Goal: Task Accomplishment & Management: Complete application form

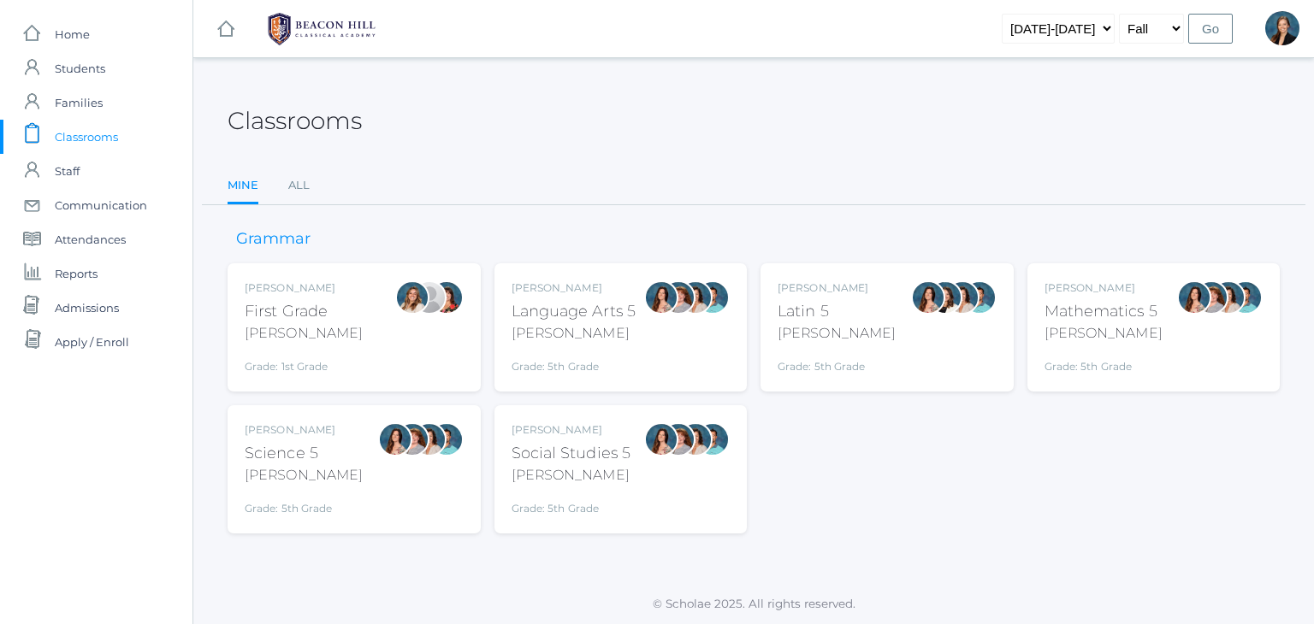
click at [84, 131] on span "Classrooms" at bounding box center [86, 137] width 63 height 34
click at [302, 185] on link "All" at bounding box center [298, 186] width 21 height 34
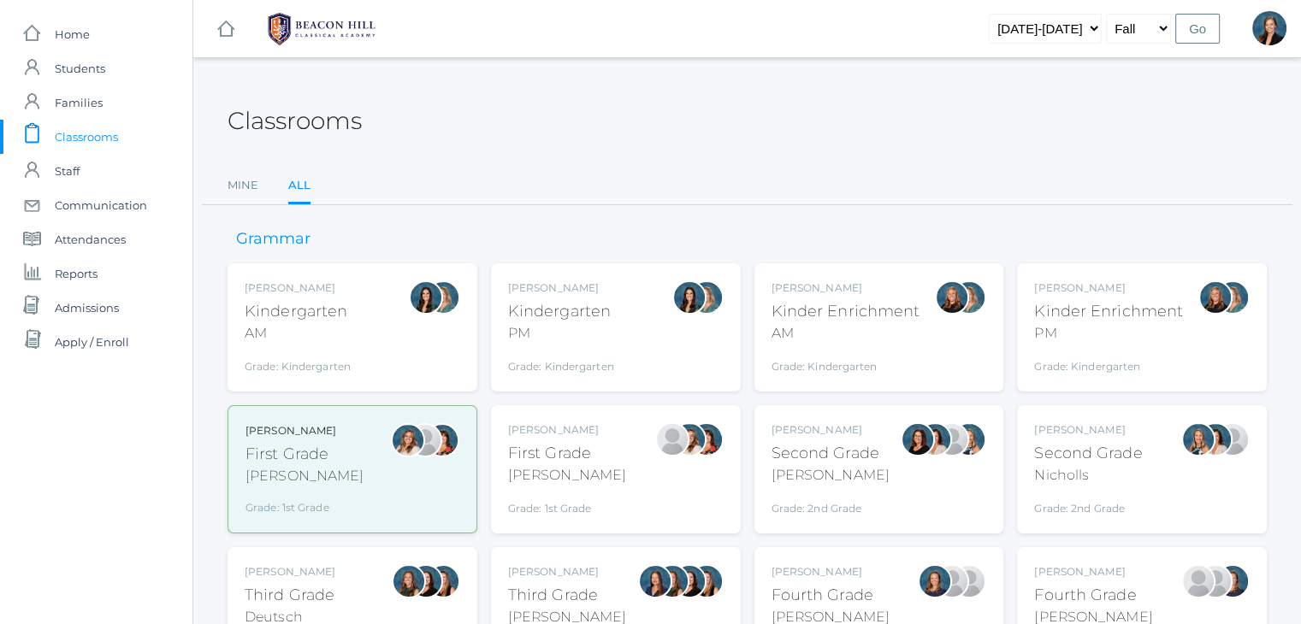
click at [359, 319] on div "Jordyn Dewey Kindergarten AM Grade: Kindergarten *KIND" at bounding box center [353, 328] width 216 height 94
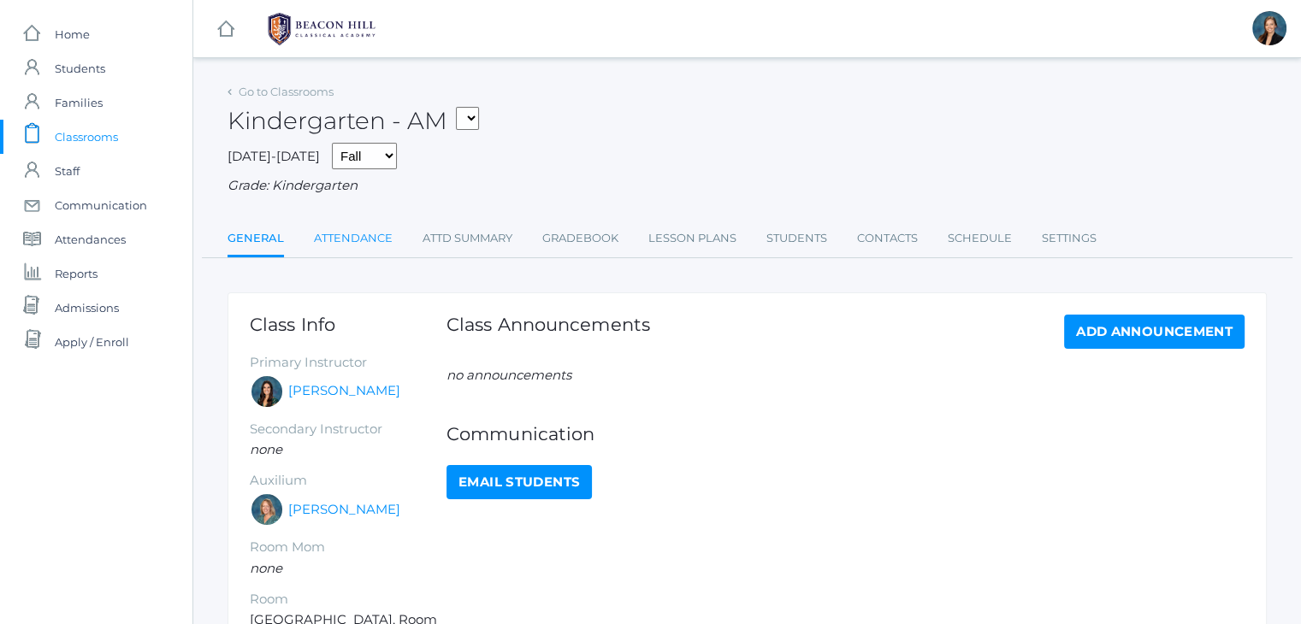
click at [316, 254] on link "Attendance" at bounding box center [353, 239] width 79 height 34
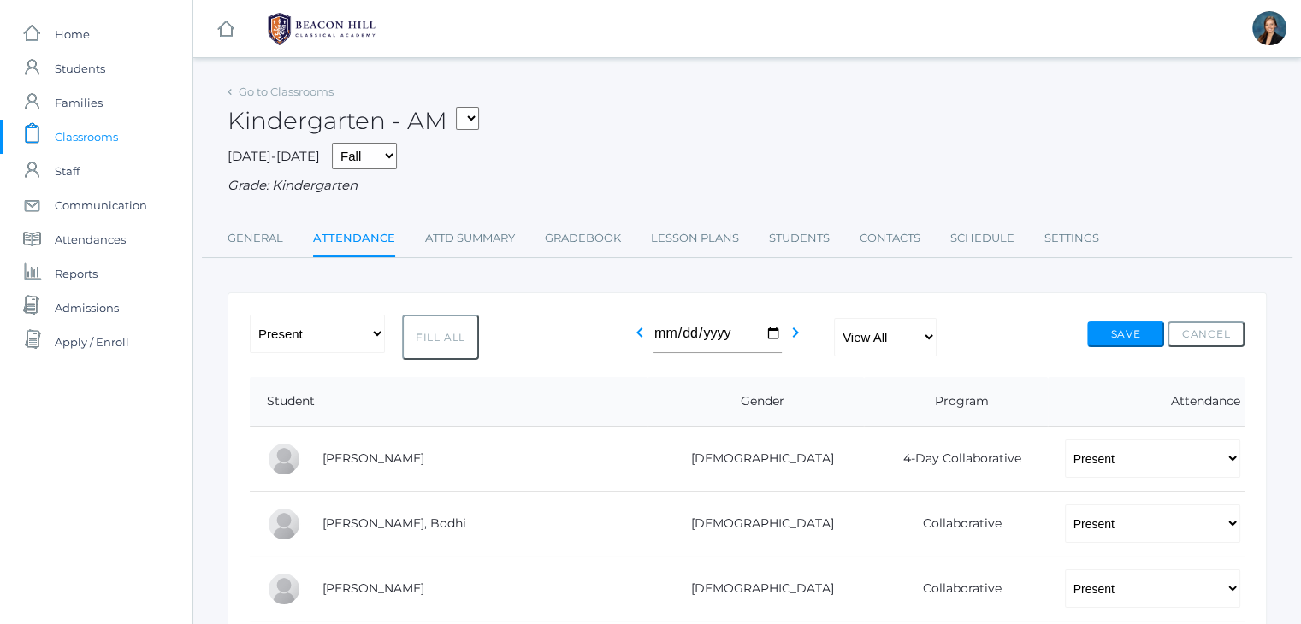
click at [80, 141] on span "Classrooms" at bounding box center [86, 137] width 63 height 34
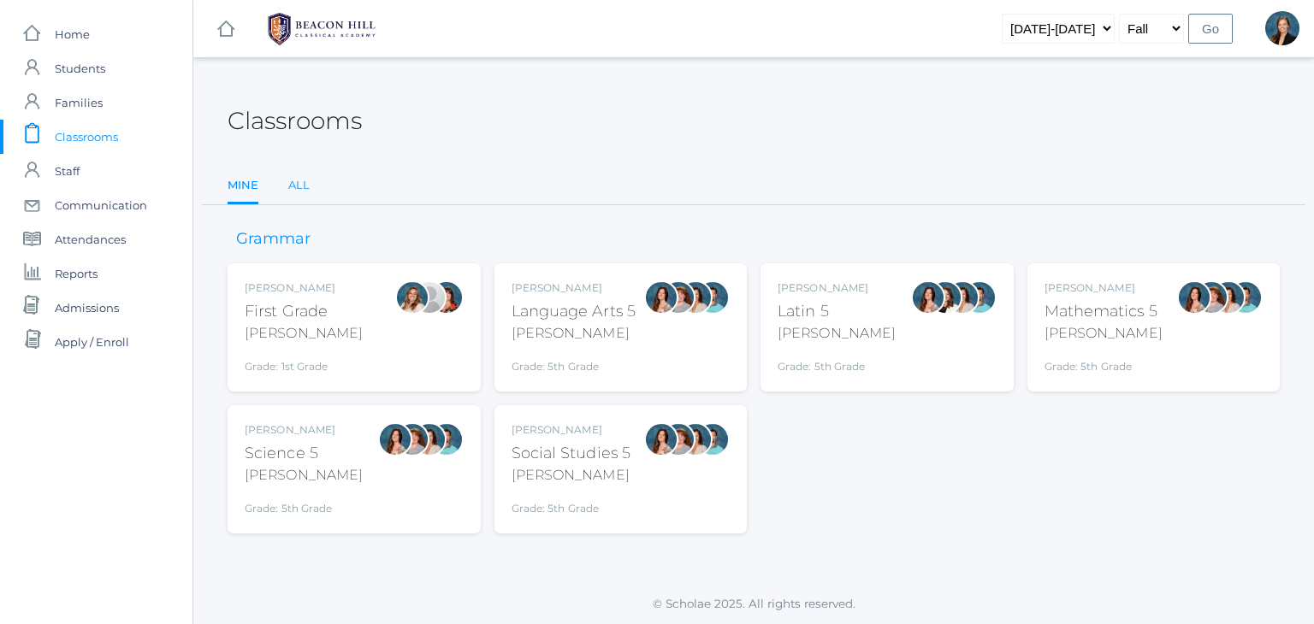
click at [297, 177] on link "All" at bounding box center [298, 186] width 21 height 34
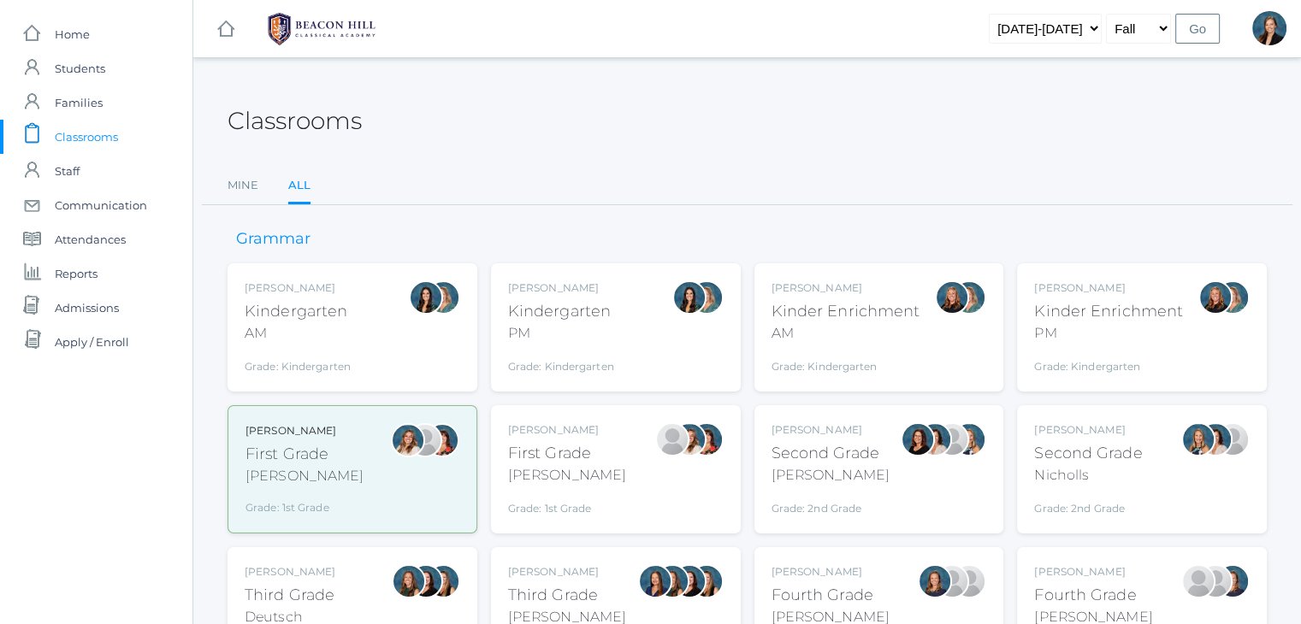
click at [815, 338] on div "AM" at bounding box center [846, 333] width 149 height 21
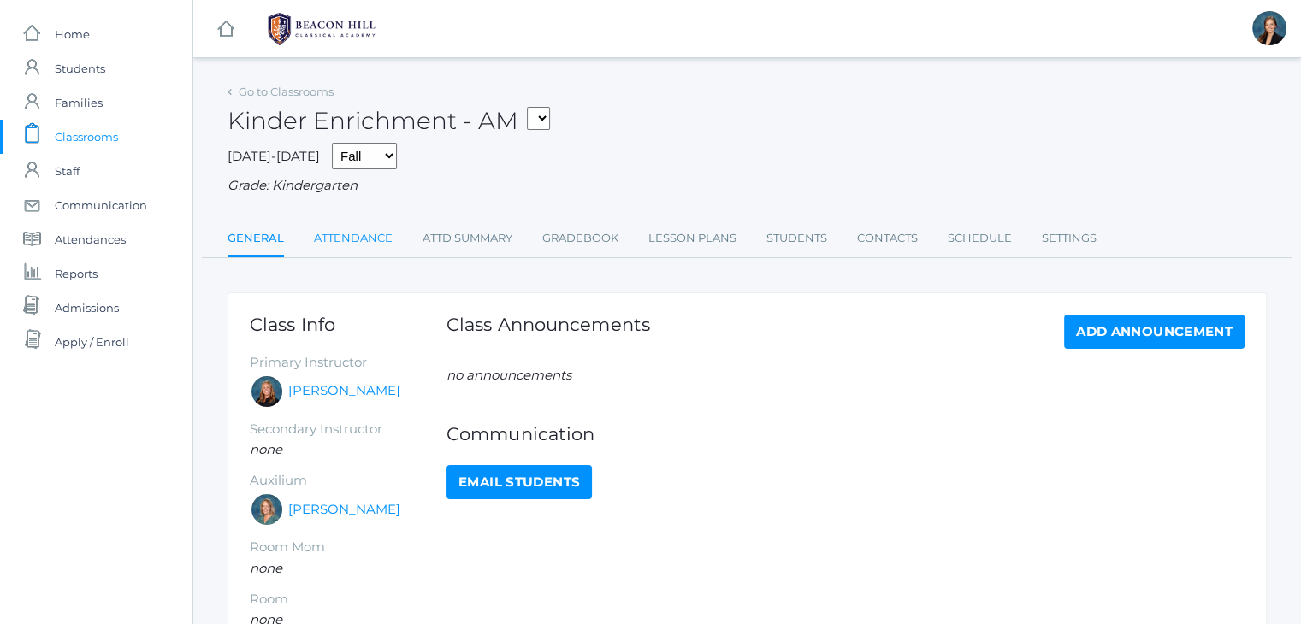
click at [362, 236] on link "Attendance" at bounding box center [353, 239] width 79 height 34
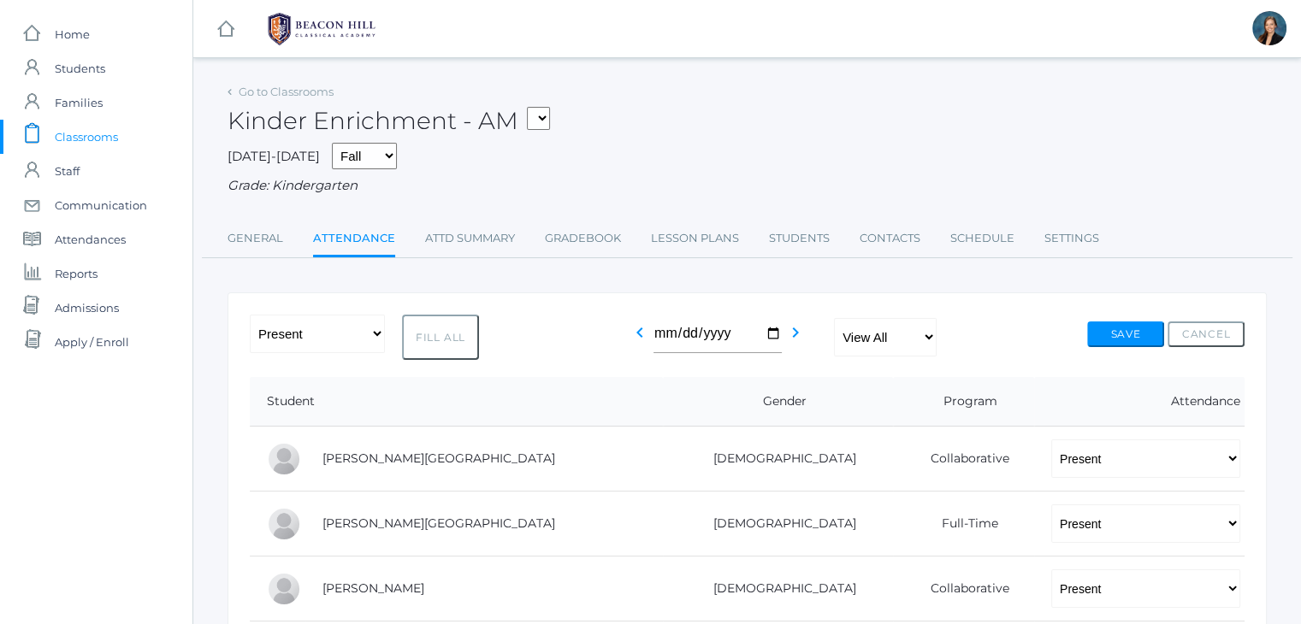
click at [103, 138] on span "Classrooms" at bounding box center [86, 137] width 63 height 34
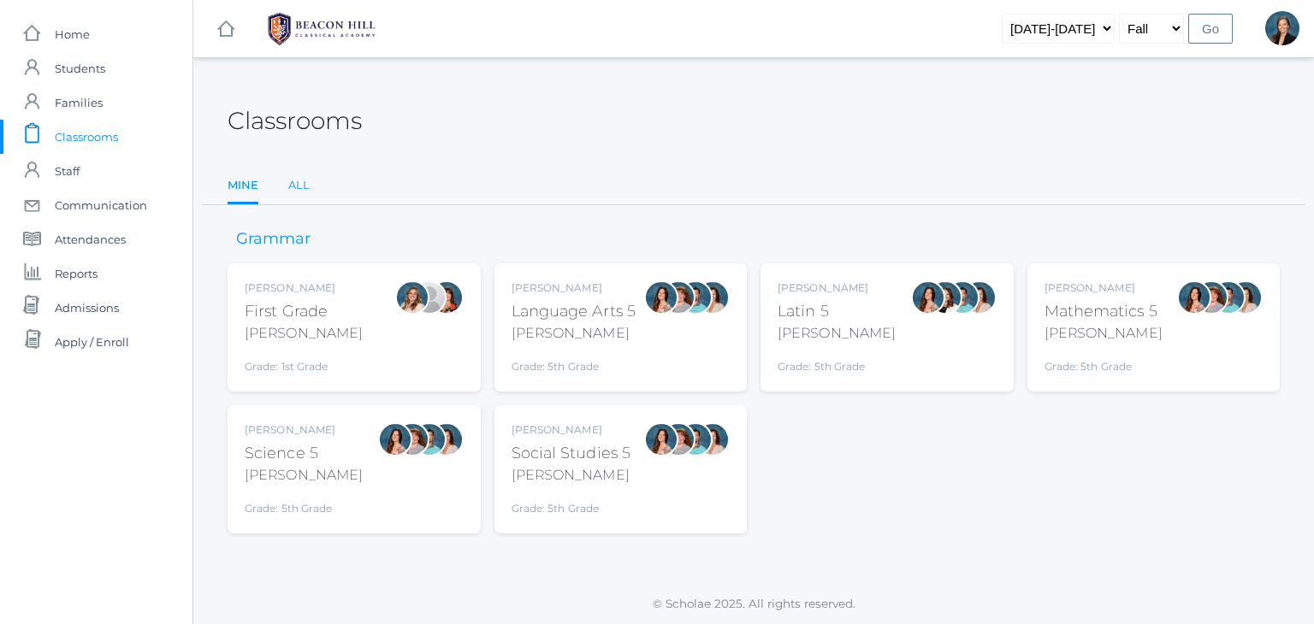
click at [297, 180] on link "All" at bounding box center [298, 186] width 21 height 34
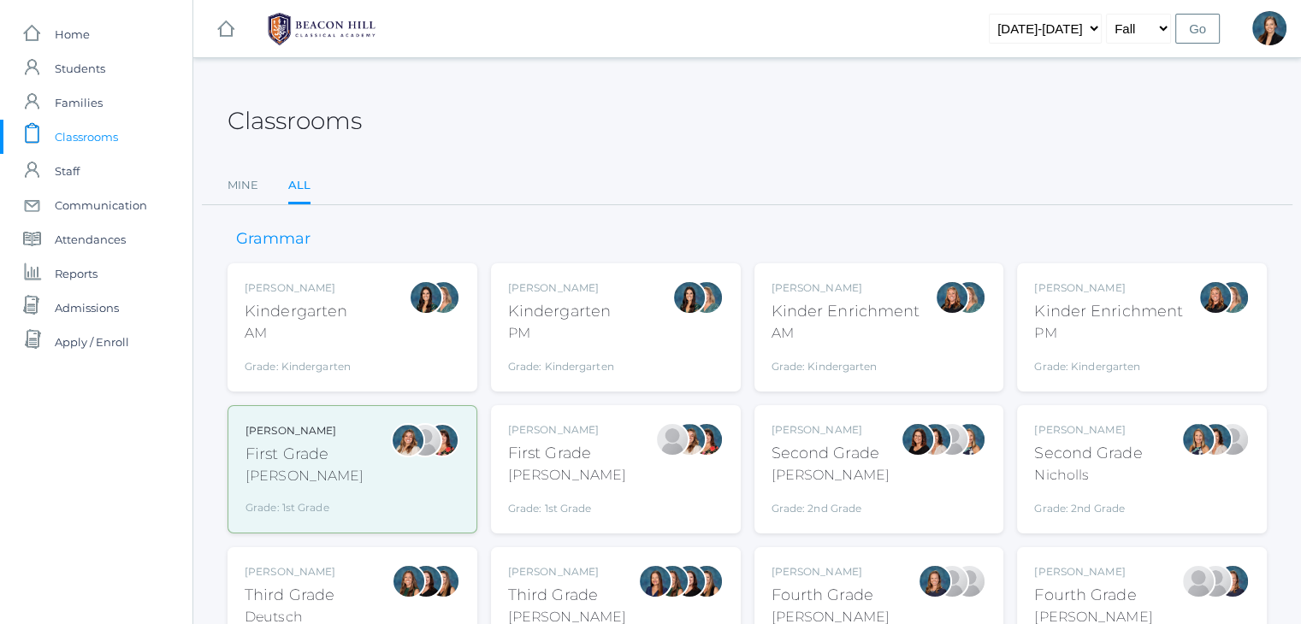
click at [391, 449] on div at bounding box center [408, 469] width 34 height 92
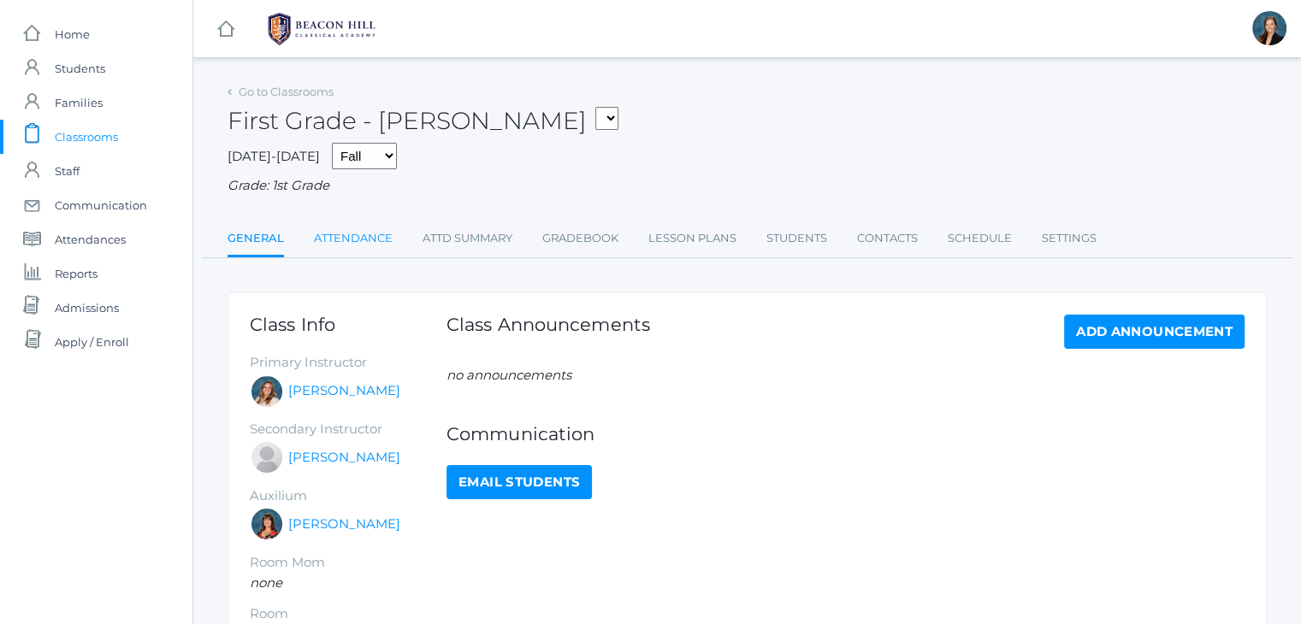
click at [334, 228] on link "Attendance" at bounding box center [353, 239] width 79 height 34
click at [347, 245] on link "Attendance" at bounding box center [353, 239] width 79 height 34
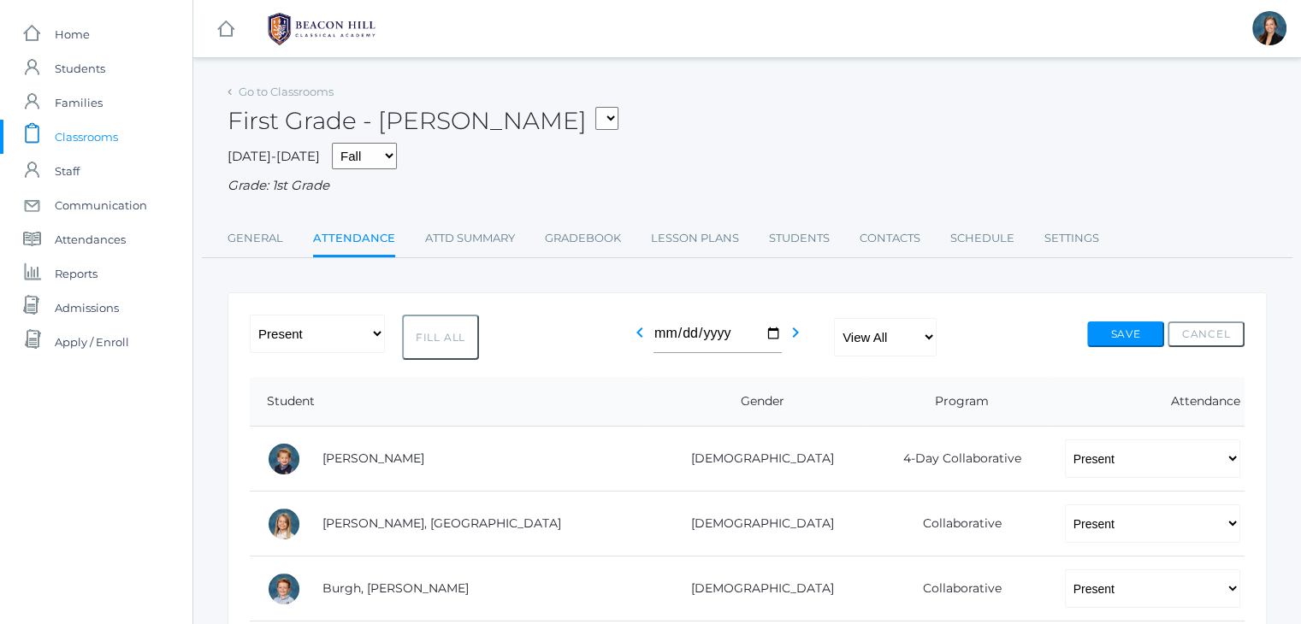
click at [786, 151] on div "2025-2026 Fall Spring Grade: 1st Grade" at bounding box center [747, 169] width 1039 height 53
click at [78, 138] on span "Classrooms" at bounding box center [86, 137] width 63 height 34
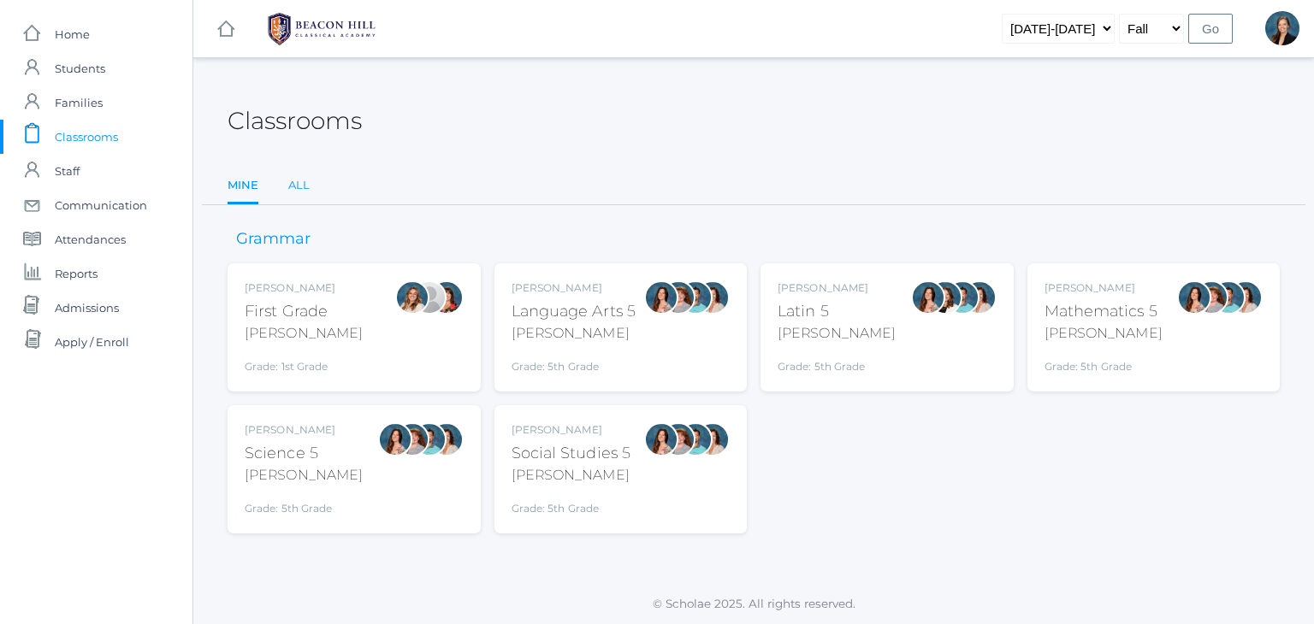
click at [288, 180] on link "All" at bounding box center [298, 186] width 21 height 34
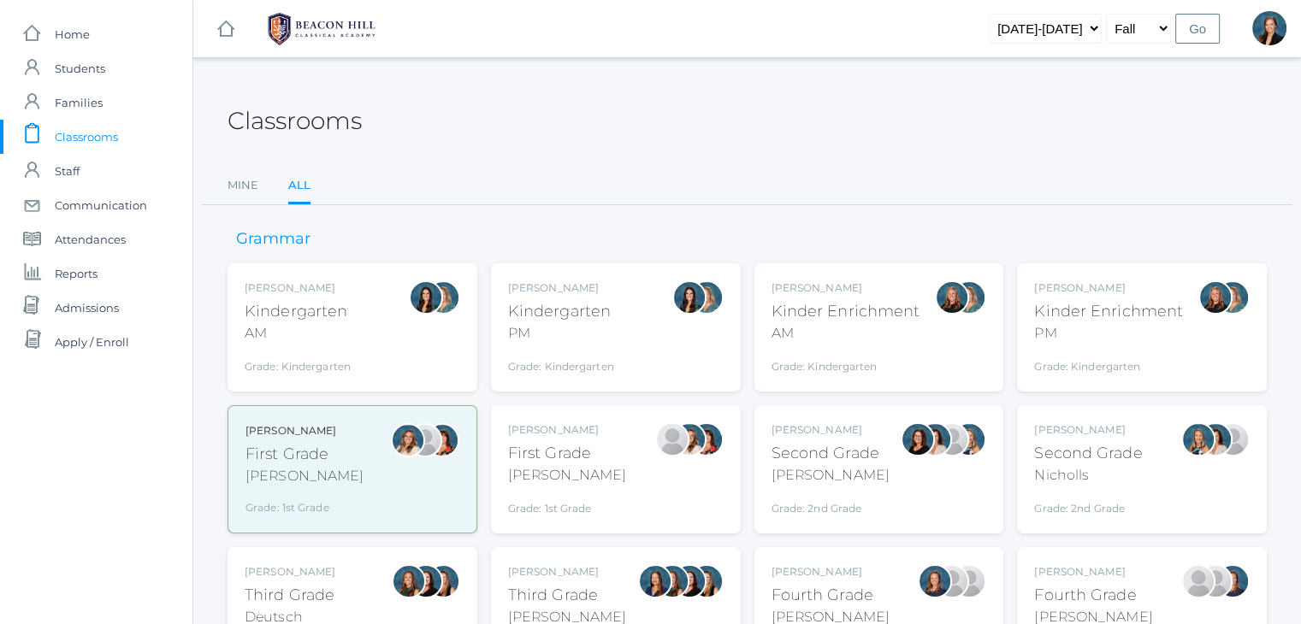
click at [546, 481] on div "Watson" at bounding box center [567, 475] width 118 height 21
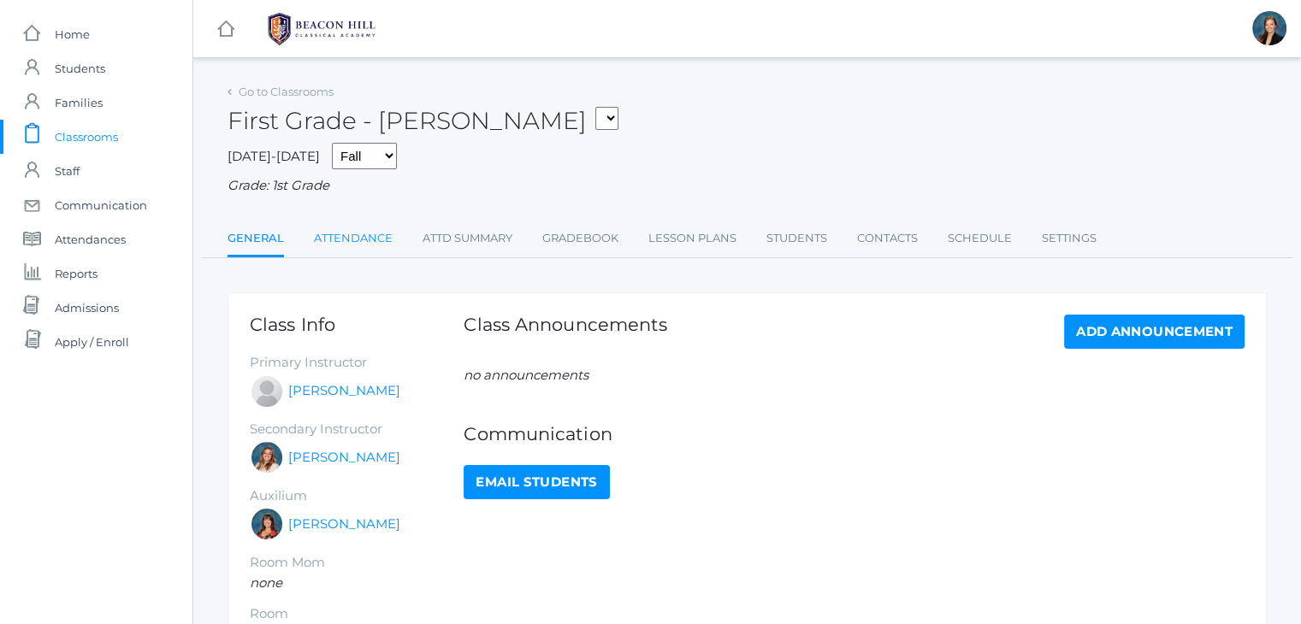
click at [319, 236] on link "Attendance" at bounding box center [353, 239] width 79 height 34
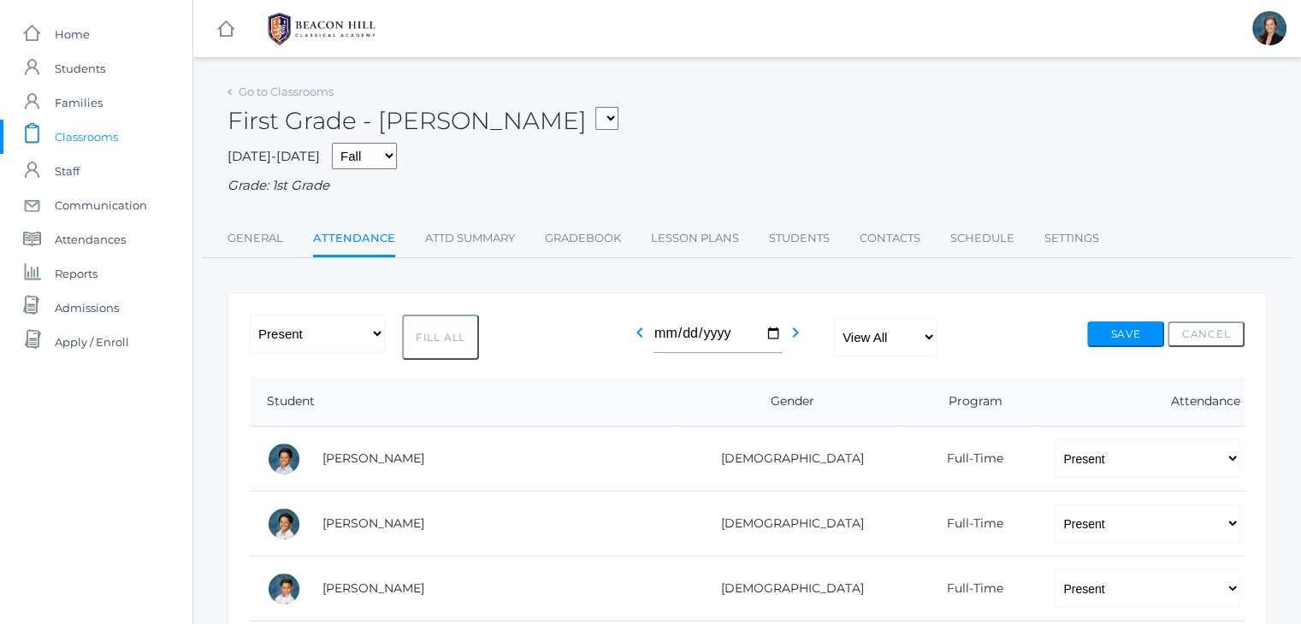
click at [66, 130] on span "Classrooms" at bounding box center [86, 137] width 63 height 34
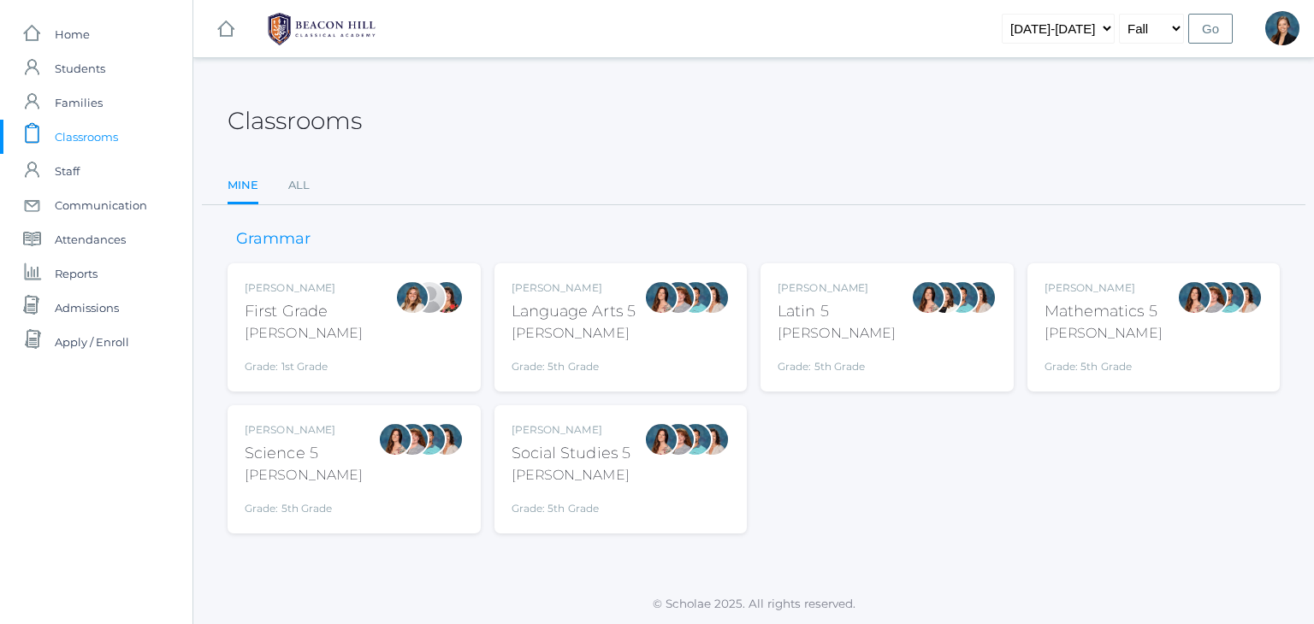
click at [82, 137] on span "Classrooms" at bounding box center [86, 137] width 63 height 34
click at [298, 191] on link "All" at bounding box center [298, 186] width 21 height 34
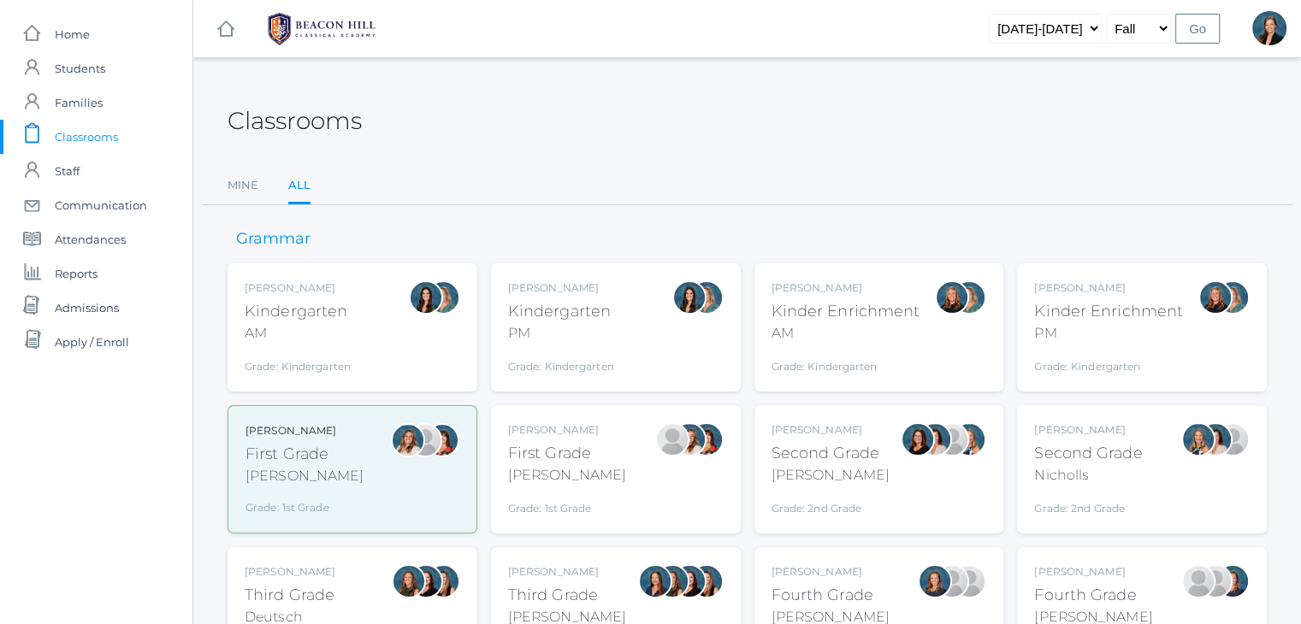
click at [818, 493] on div "Grade: 2nd Grade" at bounding box center [831, 505] width 118 height 24
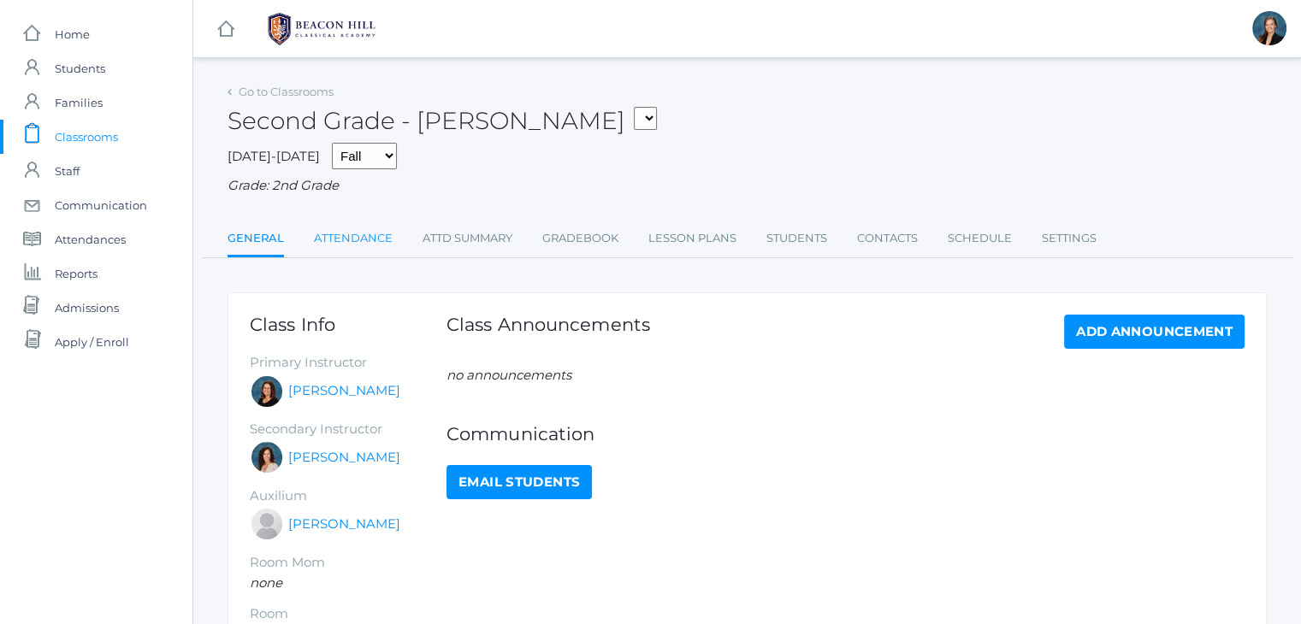
click at [355, 244] on link "Attendance" at bounding box center [353, 239] width 79 height 34
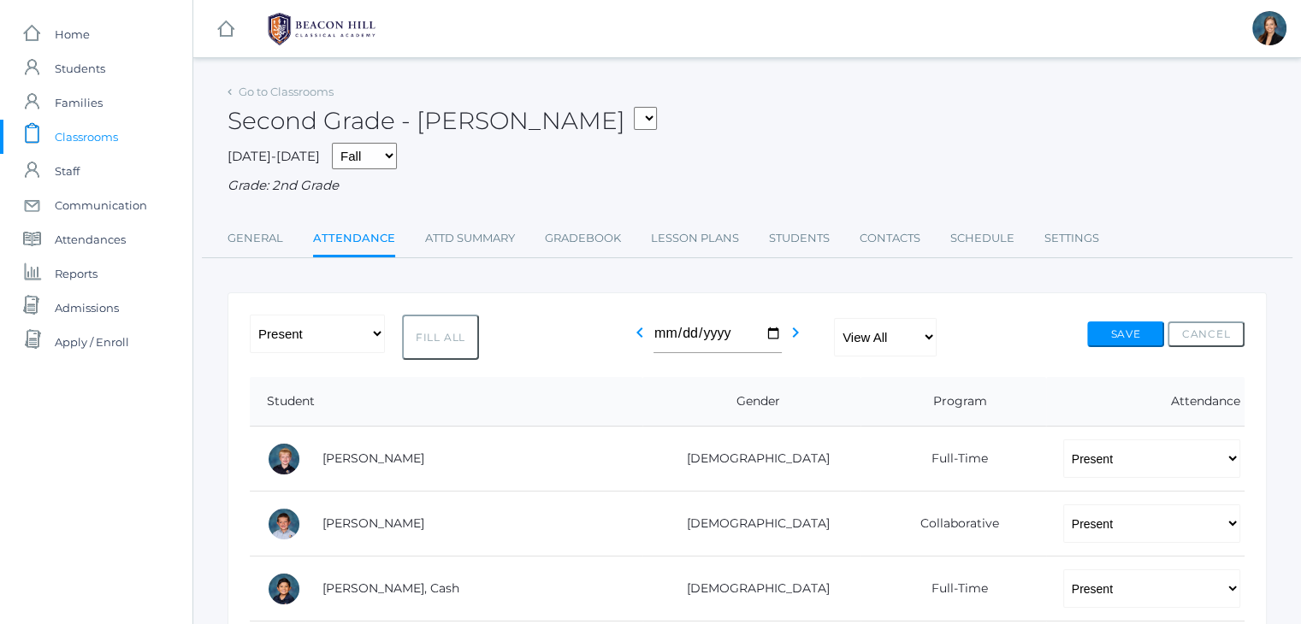
click at [94, 151] on span "Classrooms" at bounding box center [86, 137] width 63 height 34
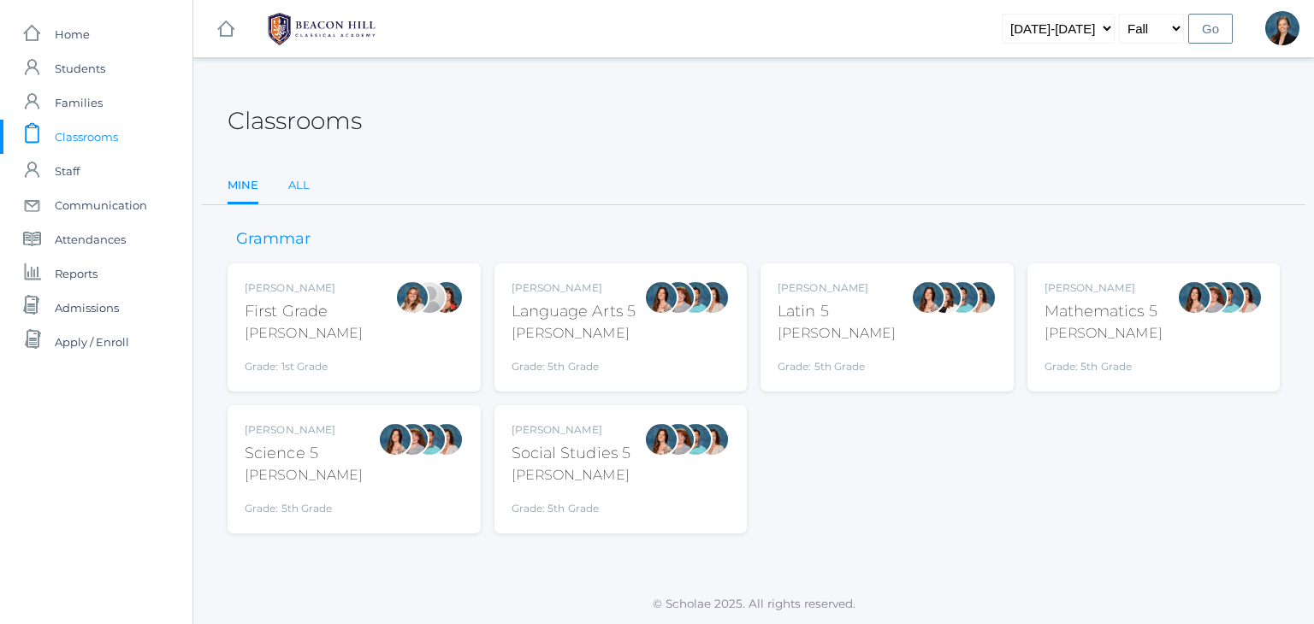
click at [293, 186] on link "All" at bounding box center [298, 186] width 21 height 34
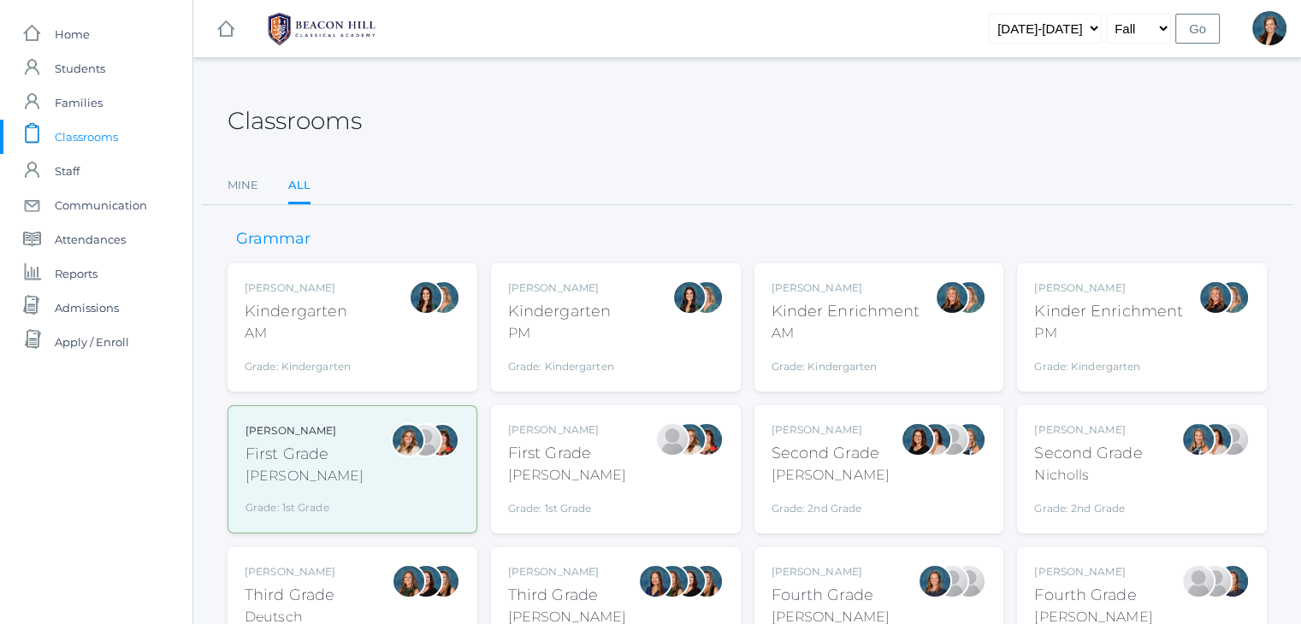
click at [1061, 507] on div "Grade: 2nd Grade" at bounding box center [1088, 505] width 108 height 24
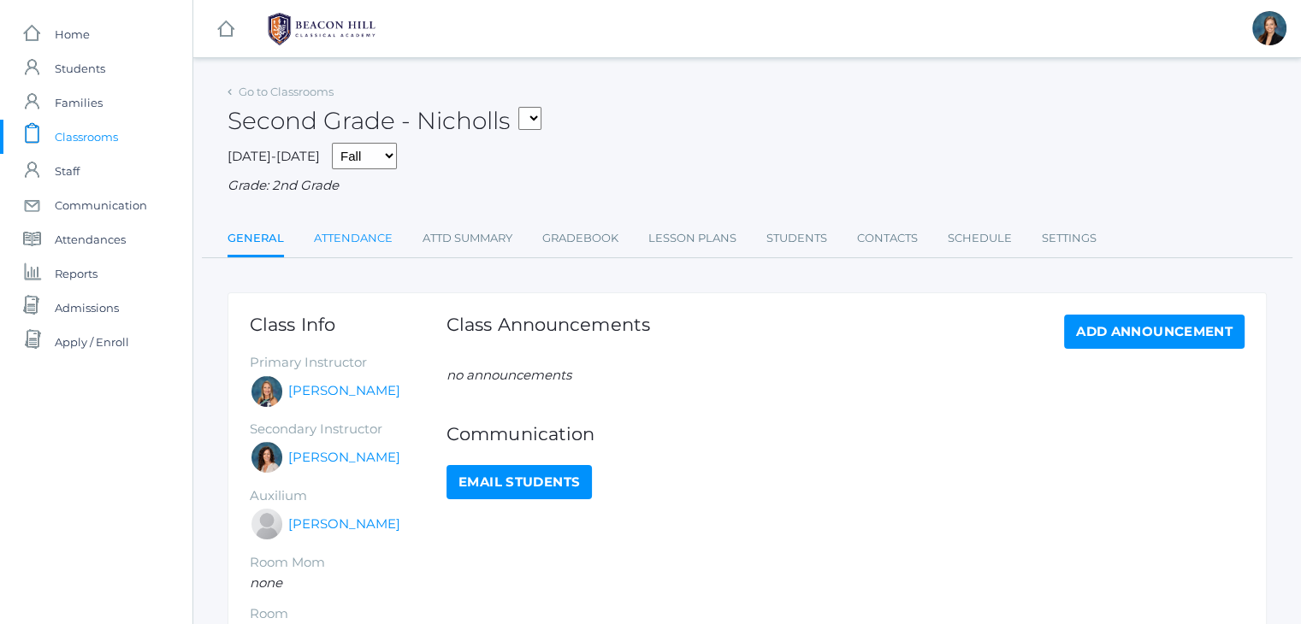
click at [357, 254] on link "Attendance" at bounding box center [353, 239] width 79 height 34
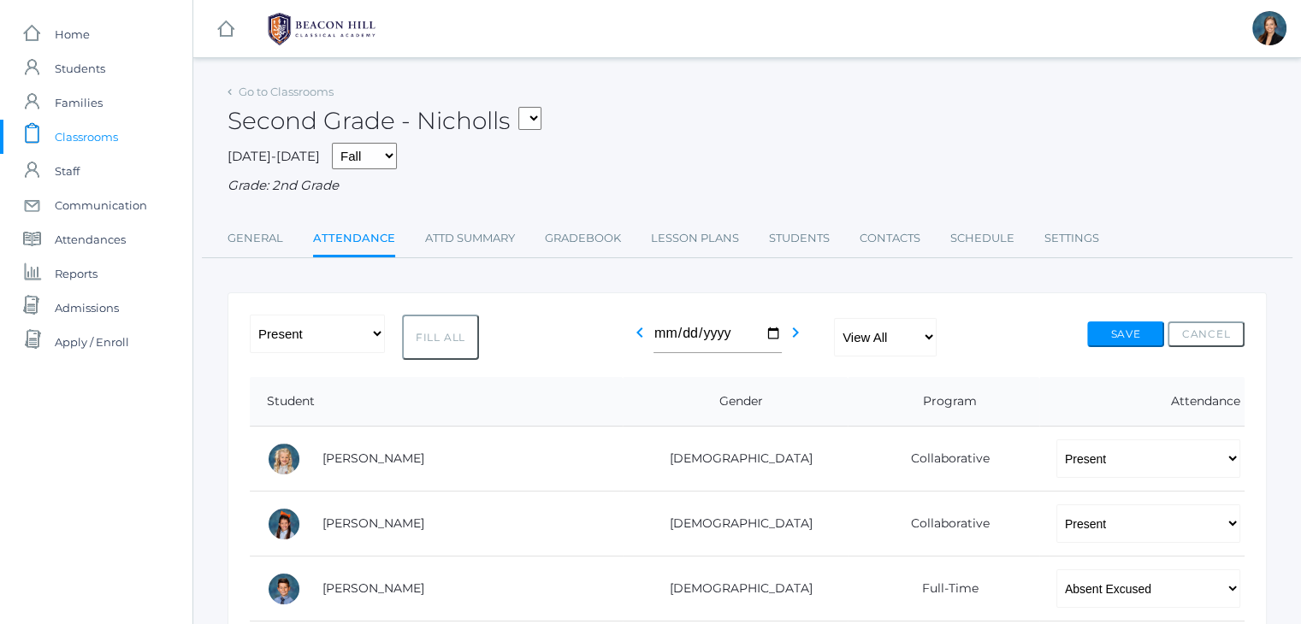
click at [85, 132] on span "Classrooms" at bounding box center [86, 137] width 63 height 34
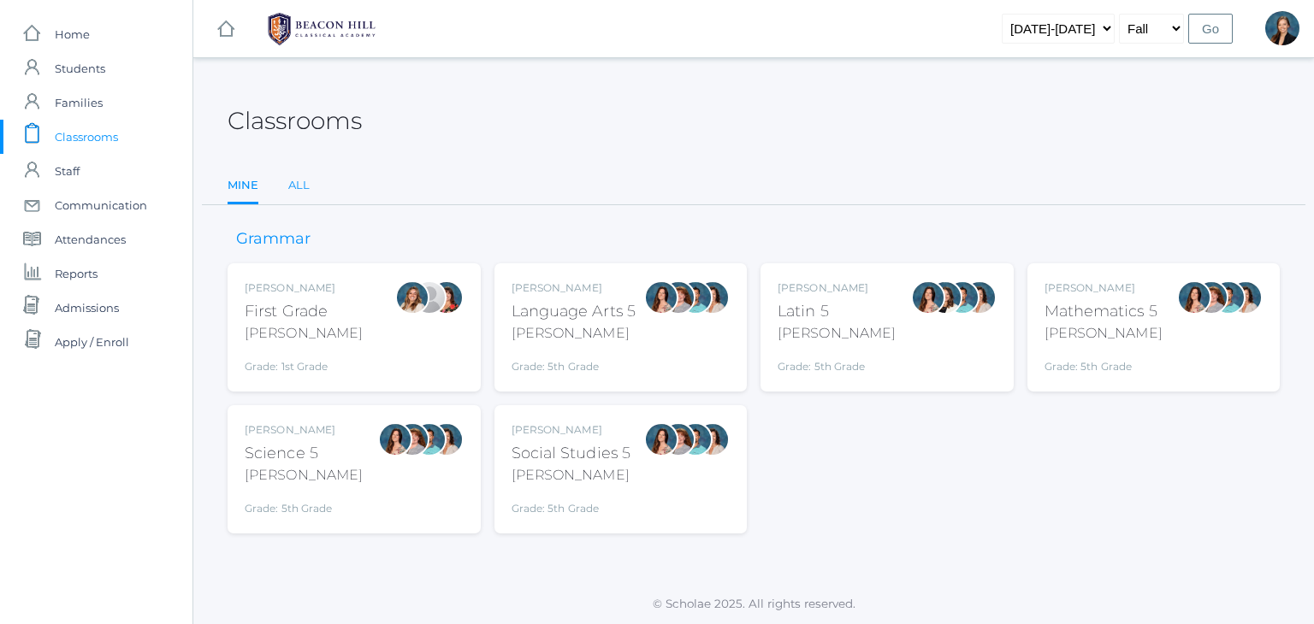
click at [301, 188] on link "All" at bounding box center [298, 186] width 21 height 34
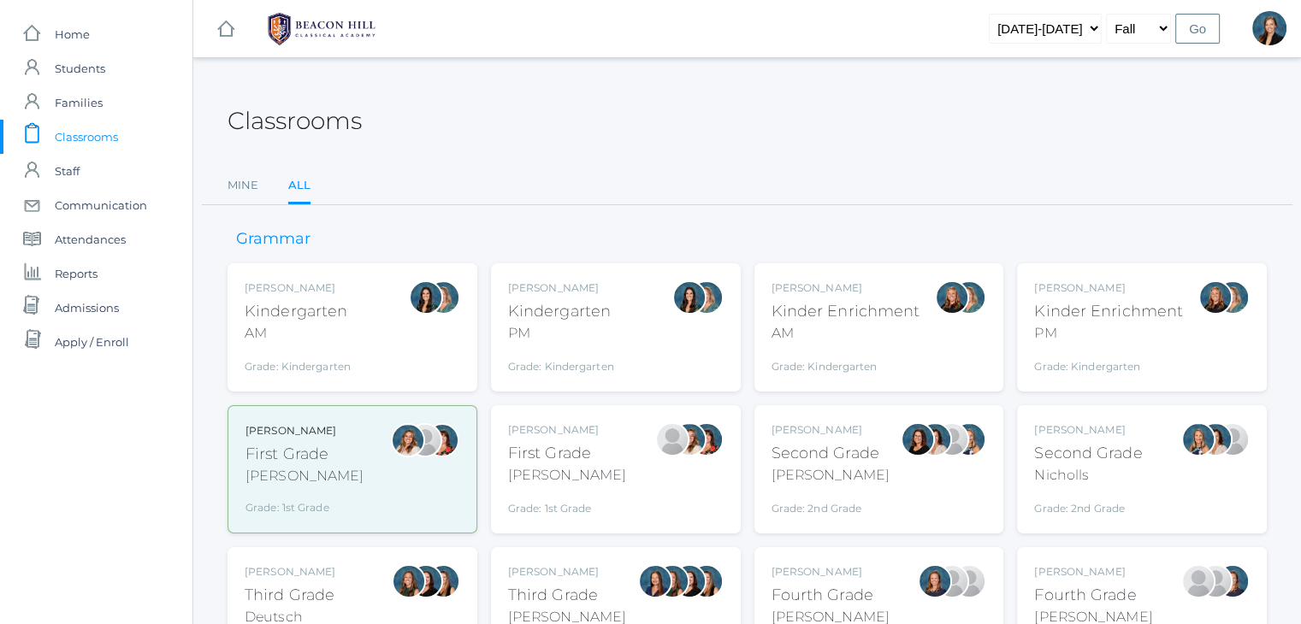
click at [524, 578] on div "[PERSON_NAME]" at bounding box center [567, 572] width 118 height 15
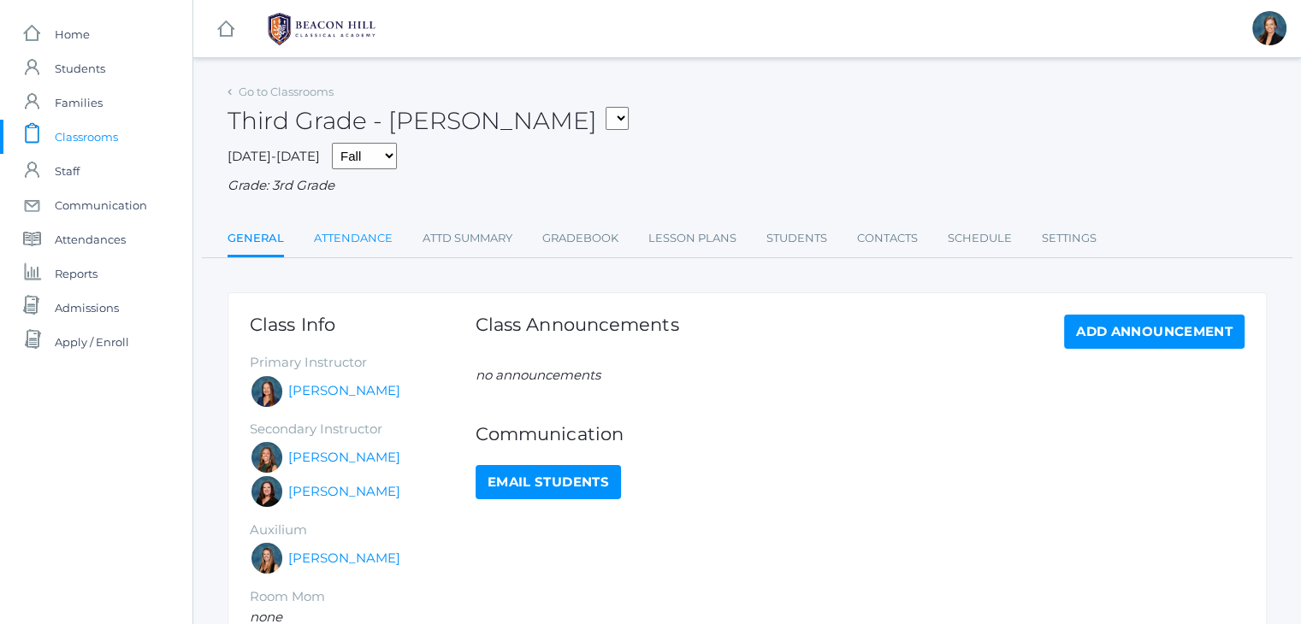
click at [342, 236] on link "Attendance" at bounding box center [353, 239] width 79 height 34
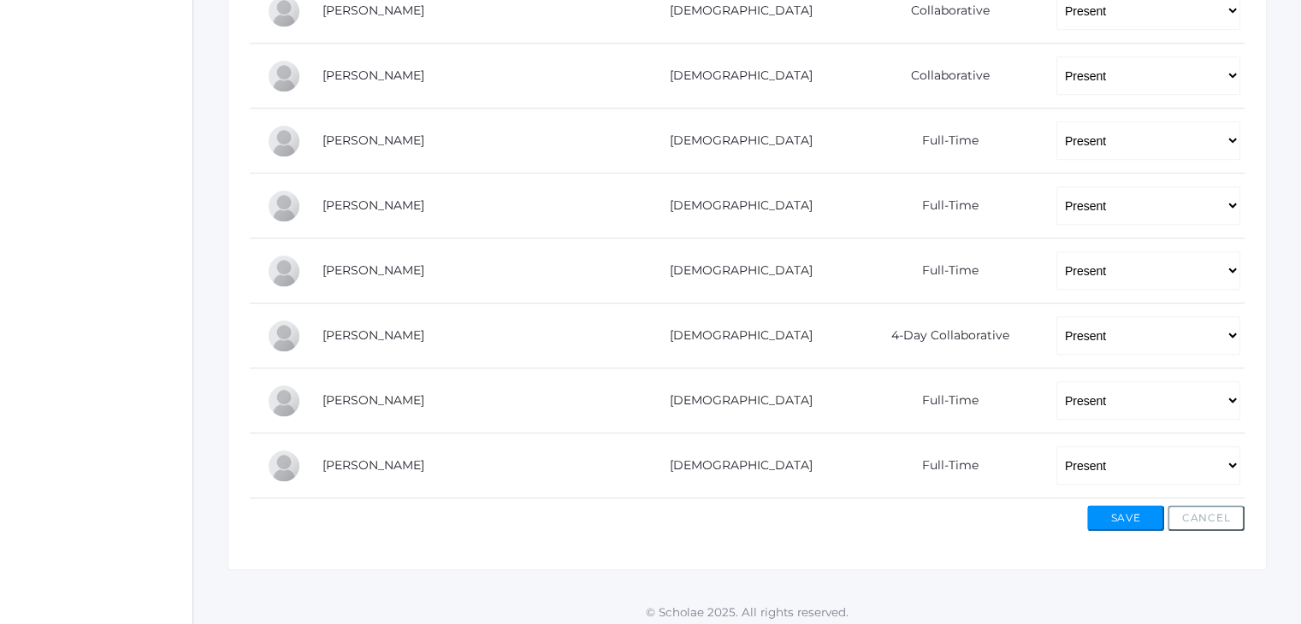
scroll to position [1168, 0]
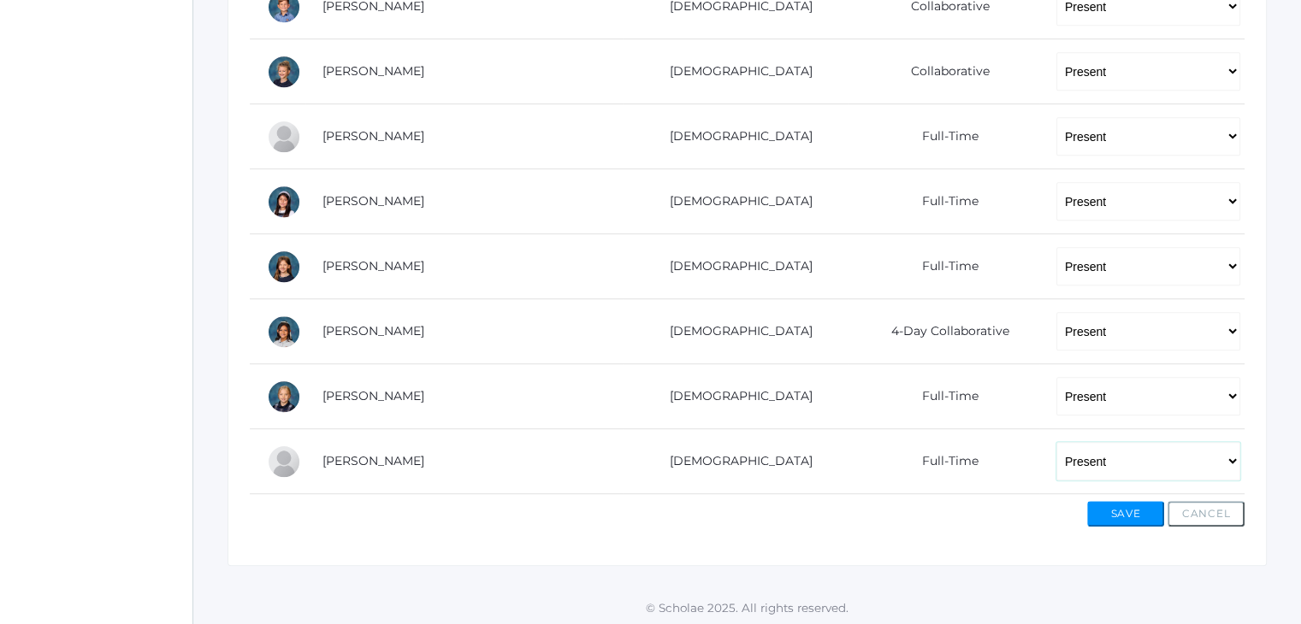
click at [1056, 453] on select "-- Present Present-At-Home Tardy Excused Tardy Unexcused Absent Excused Absent …" at bounding box center [1148, 461] width 184 height 38
select select "AE"
click at [1056, 442] on select "-- Present Present-At-Home Tardy Excused Tardy Unexcused Absent Excused Absent …" at bounding box center [1148, 461] width 184 height 38
click at [1129, 513] on button "Save" at bounding box center [1125, 514] width 77 height 26
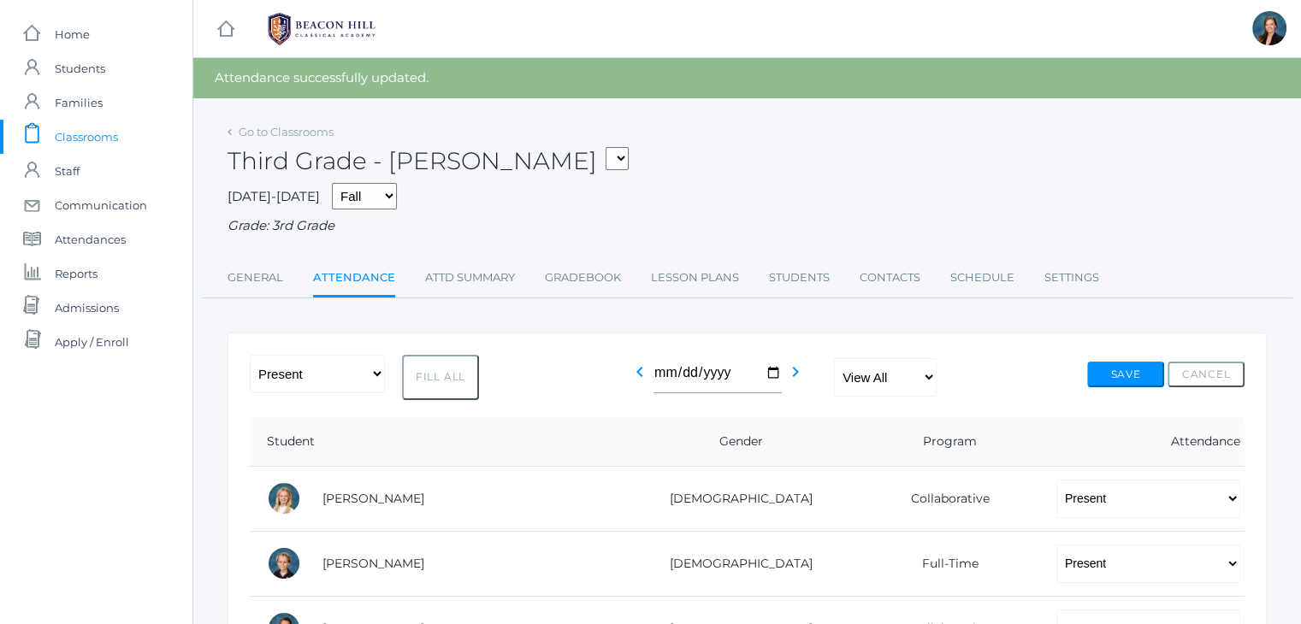
click at [924, 243] on div "Go to Classrooms Third Grade - Webster 01LA - First Grade Barber 05LATIN - Lati…" at bounding box center [747, 209] width 1039 height 179
click at [802, 169] on div "Third Grade - Webster 01LA - First Grade Barber 05LATIN - Latin 5 Salazar 05MAT…" at bounding box center [747, 151] width 1039 height 63
click at [1025, 161] on div "Third Grade - Webster 01LA - First Grade Barber 05LATIN - Latin 5 Salazar 05MAT…" at bounding box center [747, 151] width 1039 height 63
click at [90, 127] on span "Classrooms" at bounding box center [86, 137] width 63 height 34
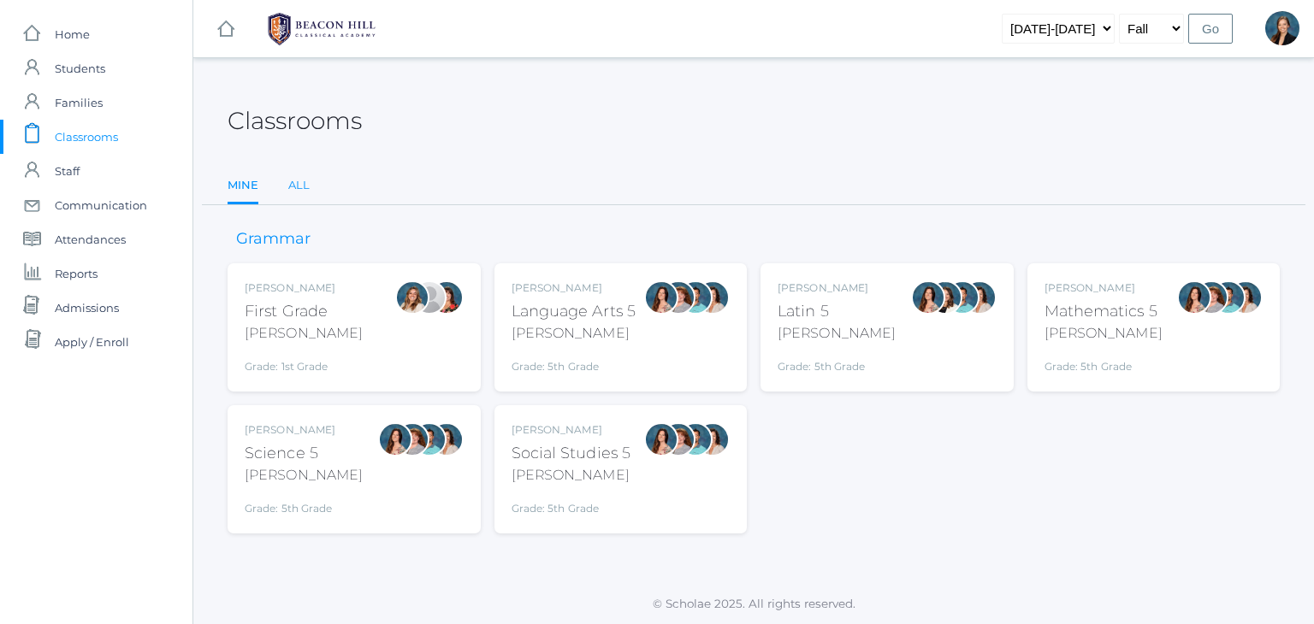
click at [288, 188] on link "All" at bounding box center [298, 186] width 21 height 34
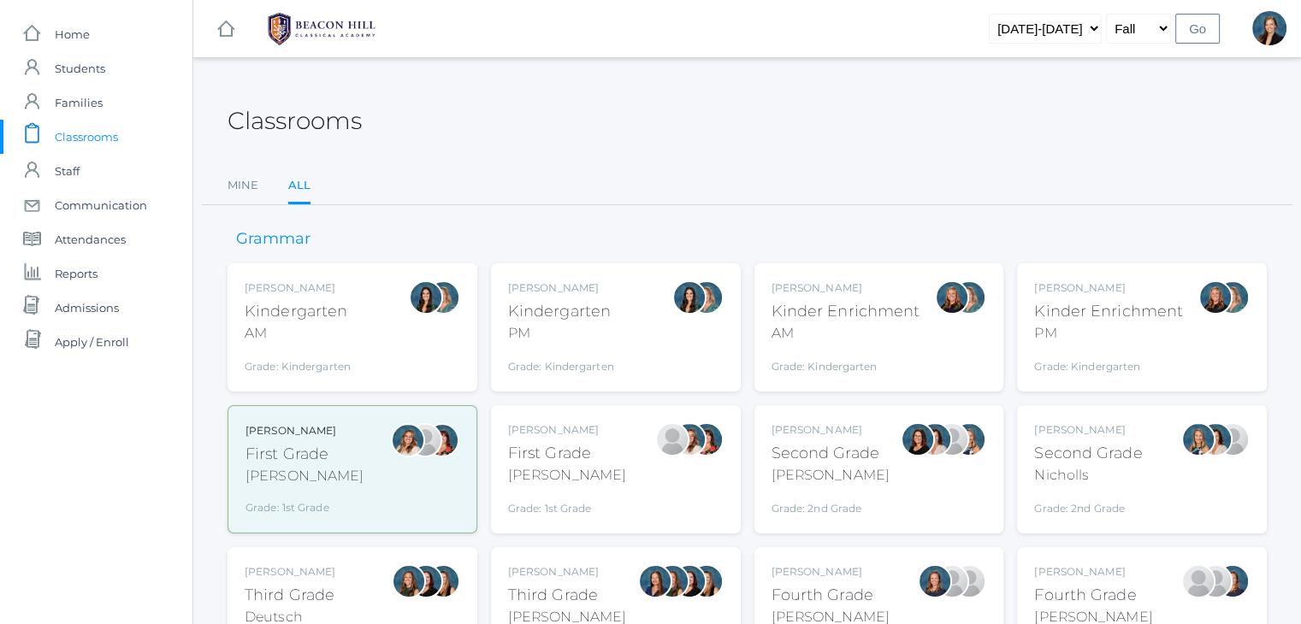
click at [300, 586] on div "Third Grade" at bounding box center [290, 595] width 91 height 23
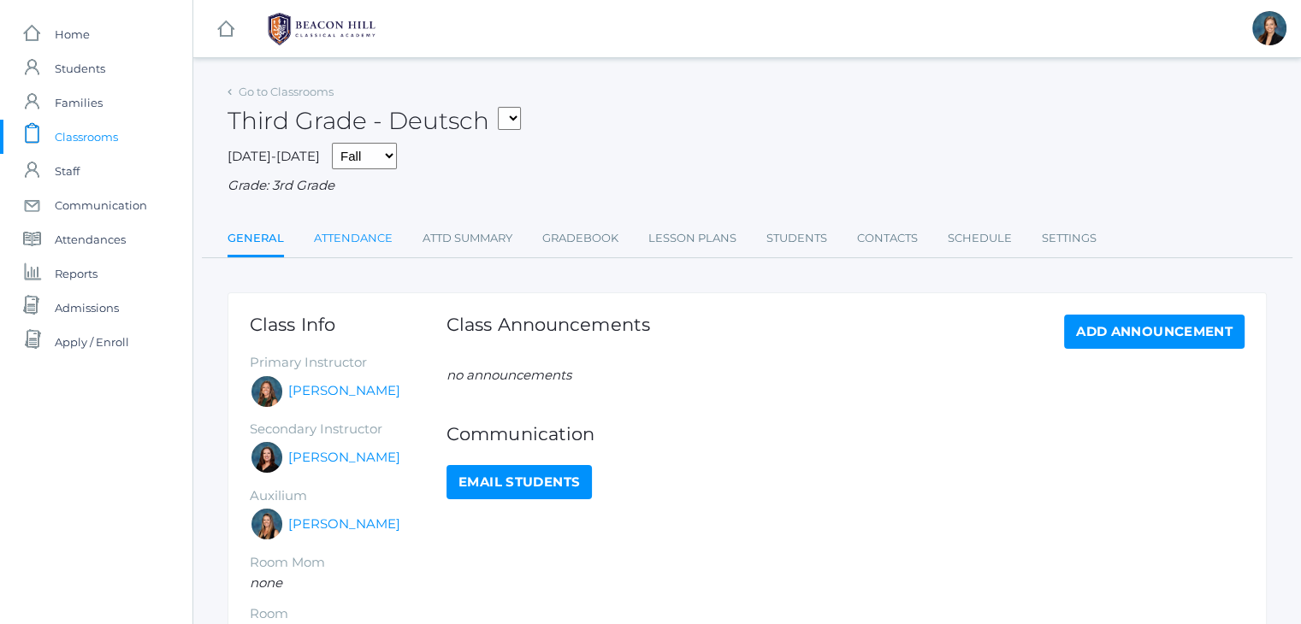
click at [360, 237] on link "Attendance" at bounding box center [353, 239] width 79 height 34
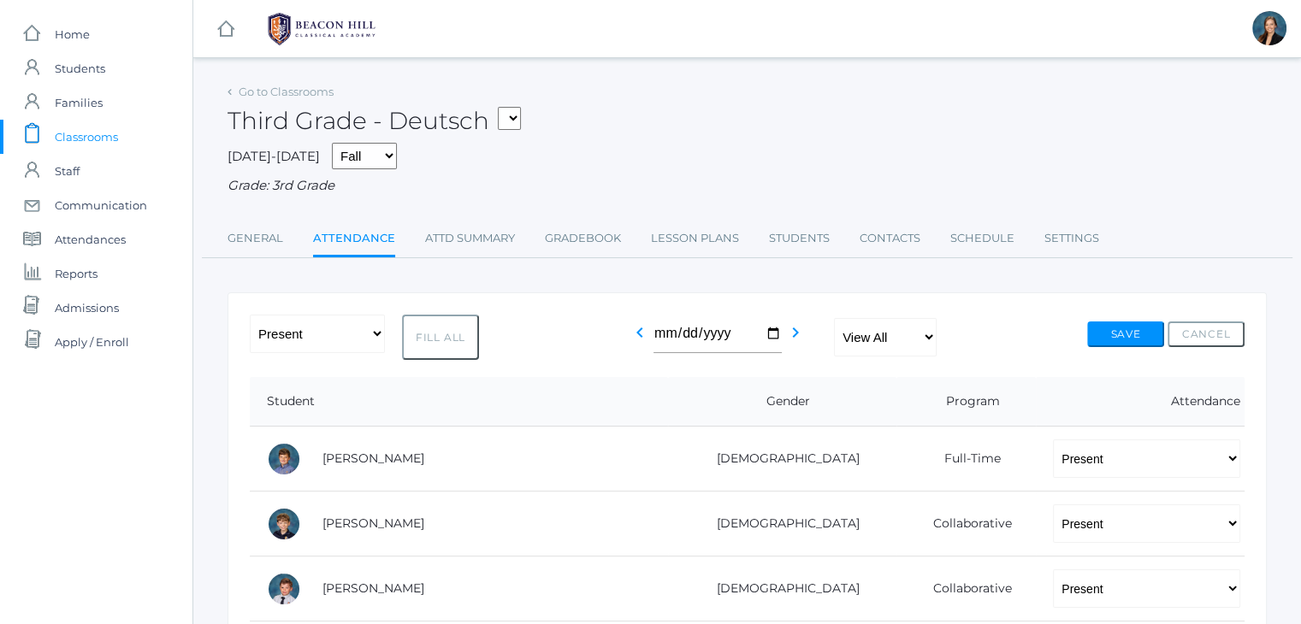
click at [759, 117] on div "Third Grade - Deutsch 01LA - First Grade [PERSON_NAME] 05LATIN - Latin 5 [PERSO…" at bounding box center [747, 111] width 1039 height 63
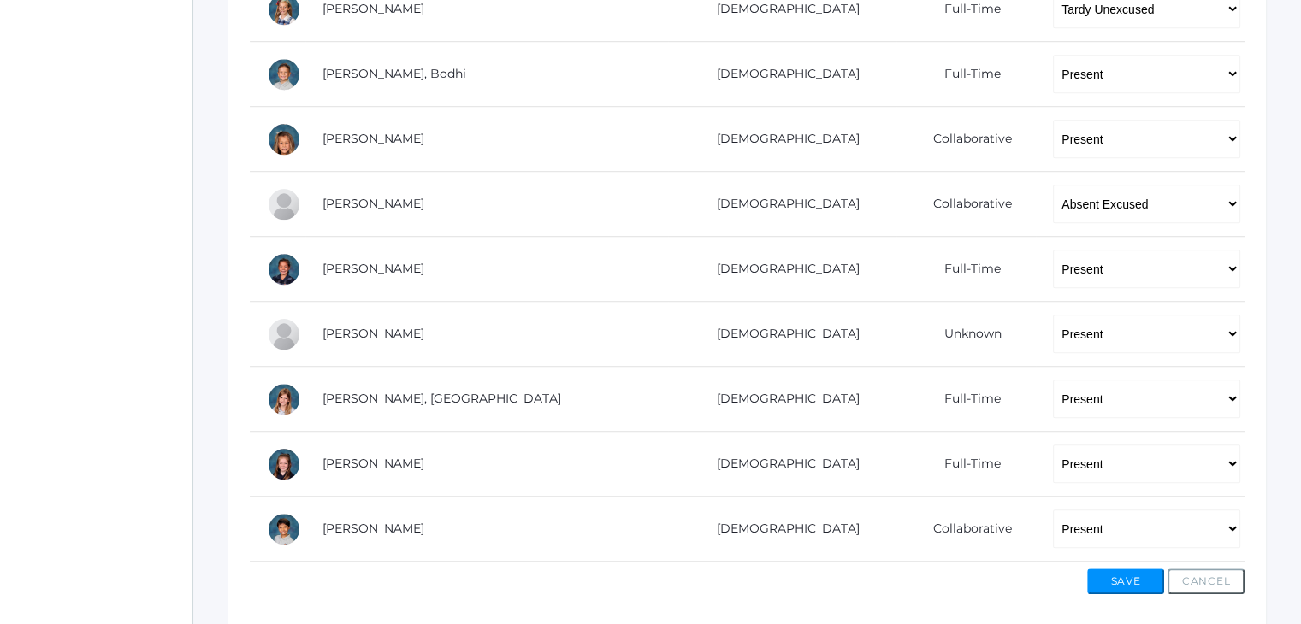
scroll to position [1232, 0]
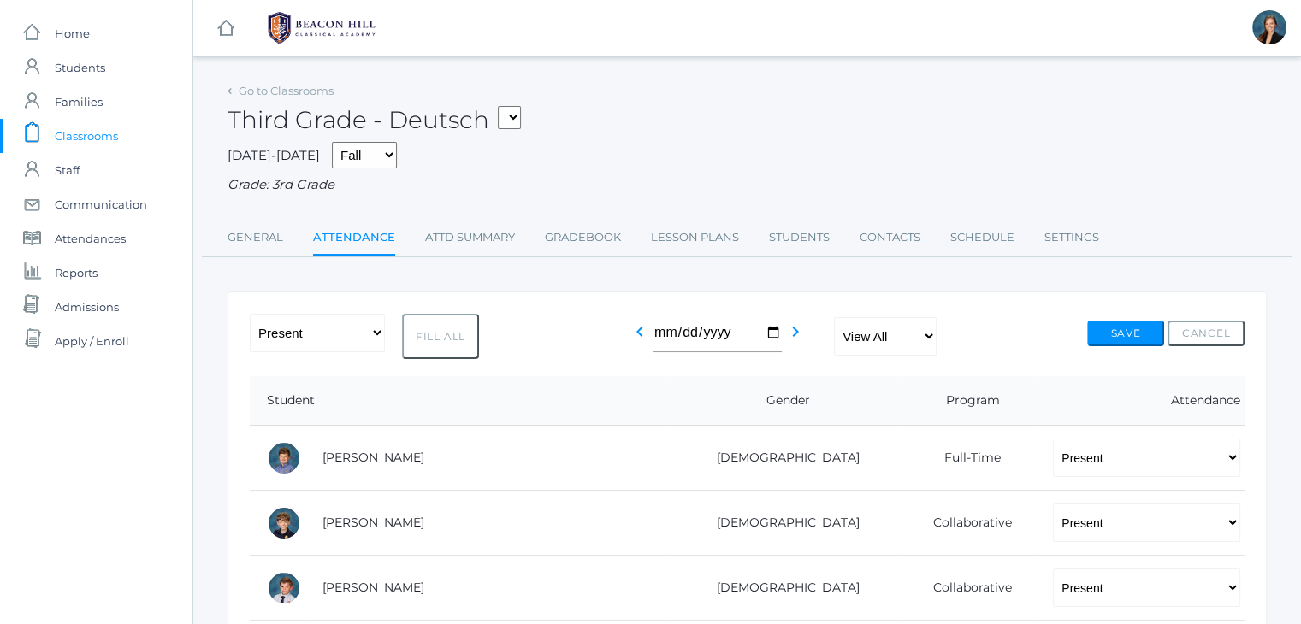
scroll to position [0, 0]
click at [958, 117] on div "Third Grade - Deutsch 01LA - First Grade [PERSON_NAME] 05LATIN - Latin 5 [PERSO…" at bounding box center [747, 111] width 1039 height 63
click at [107, 131] on span "Classrooms" at bounding box center [86, 137] width 63 height 34
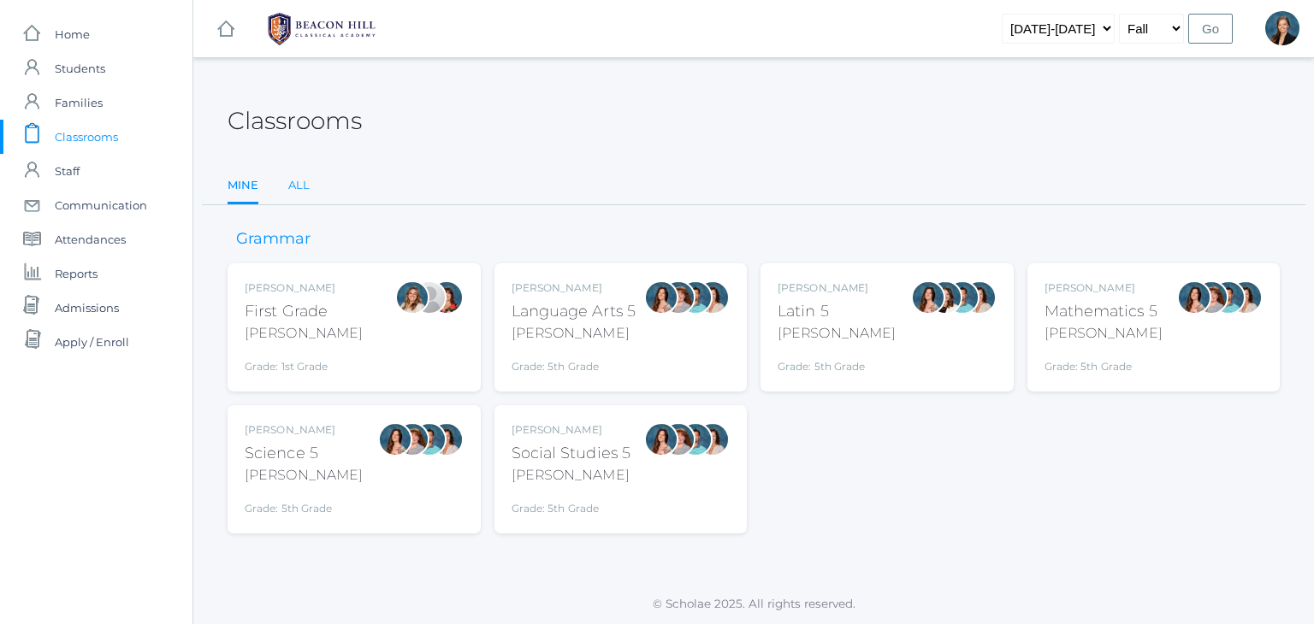
click at [297, 182] on link "All" at bounding box center [298, 186] width 21 height 34
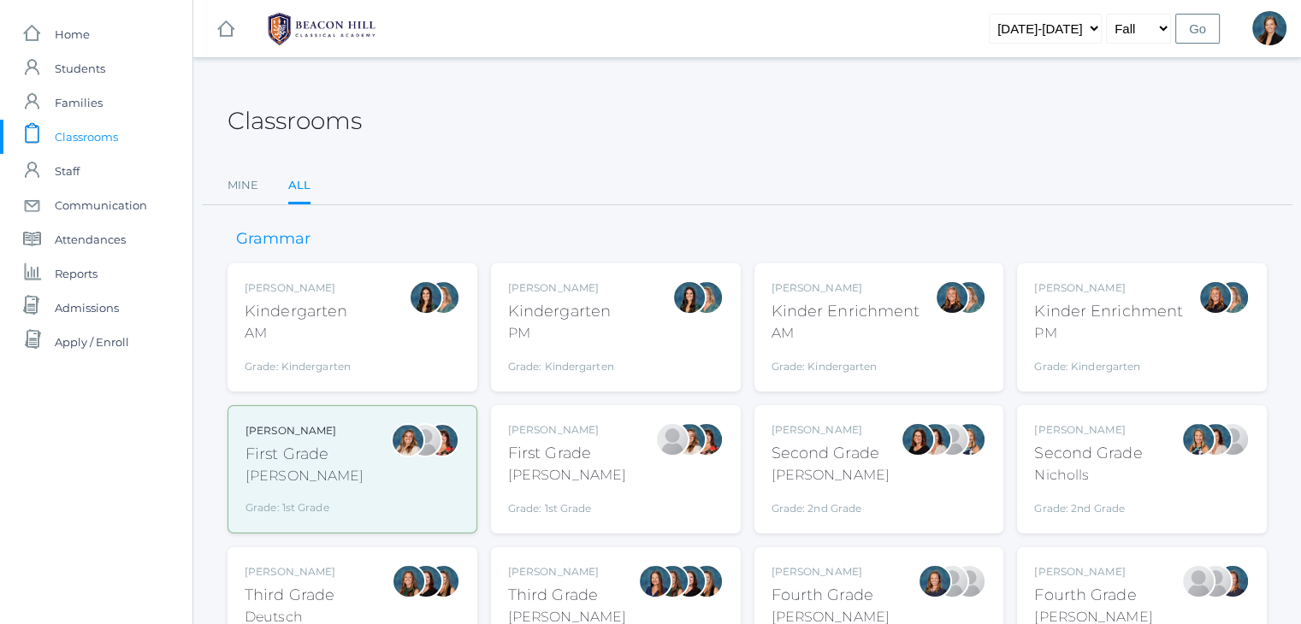
click at [819, 583] on div "[PERSON_NAME] Fourth Grade [PERSON_NAME] Grade: 4th Grade 04LA" at bounding box center [831, 612] width 118 height 94
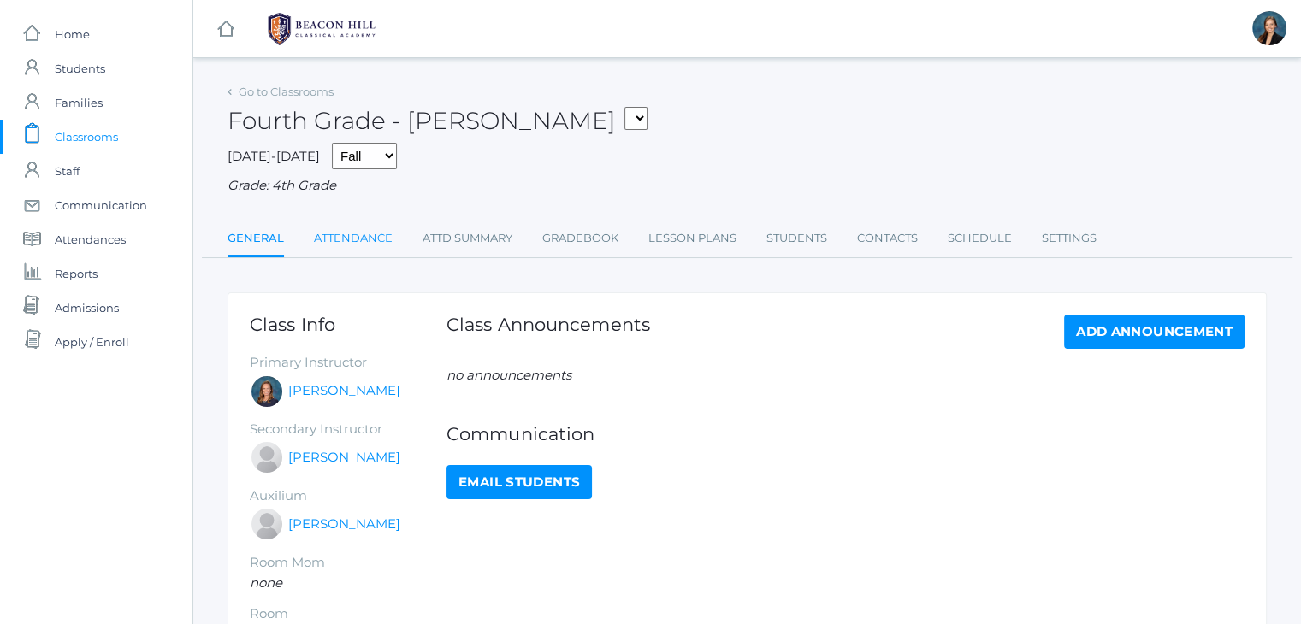
click at [326, 247] on link "Attendance" at bounding box center [353, 239] width 79 height 34
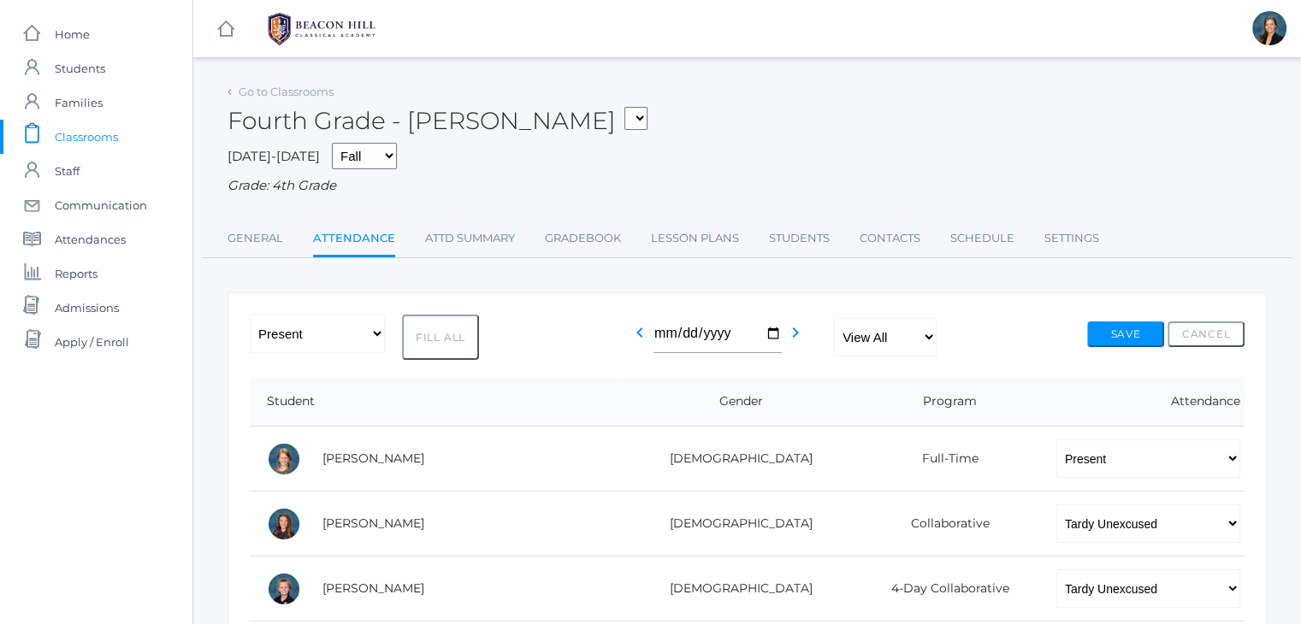
click at [754, 114] on div "Fourth Grade - [PERSON_NAME] 01LA - First Grade [PERSON_NAME] 05LATIN - Latin 5…" at bounding box center [747, 111] width 1039 height 63
click at [68, 139] on span "Classrooms" at bounding box center [86, 137] width 63 height 34
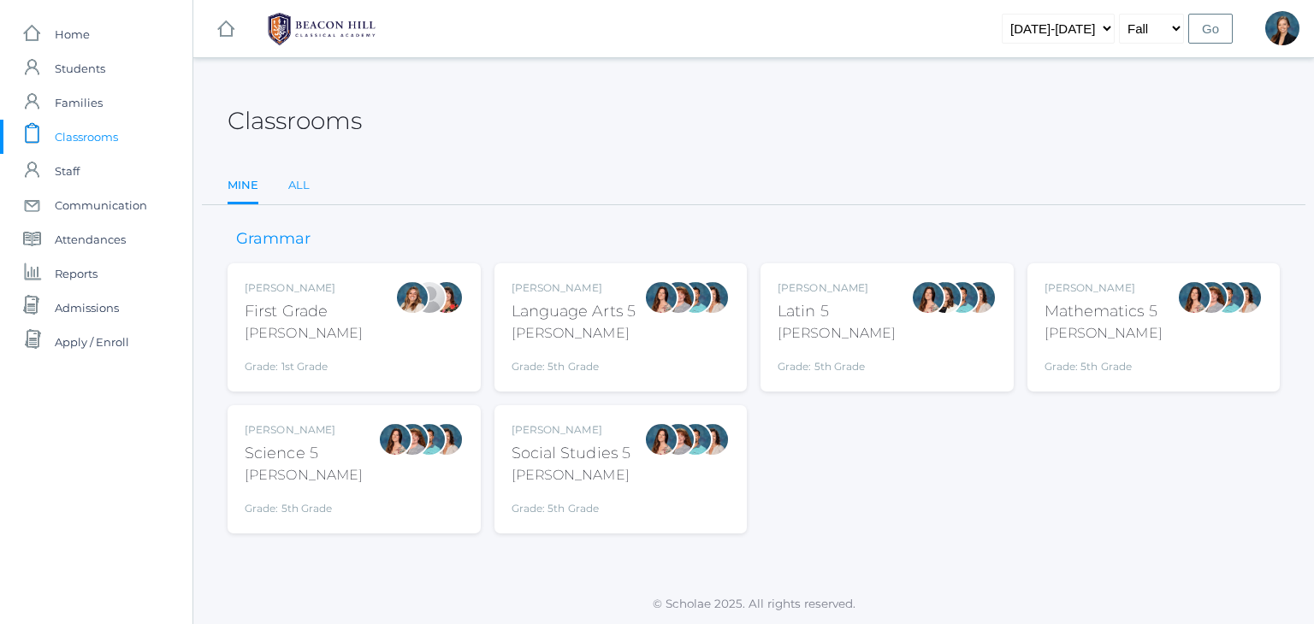
click at [299, 186] on link "All" at bounding box center [298, 186] width 21 height 34
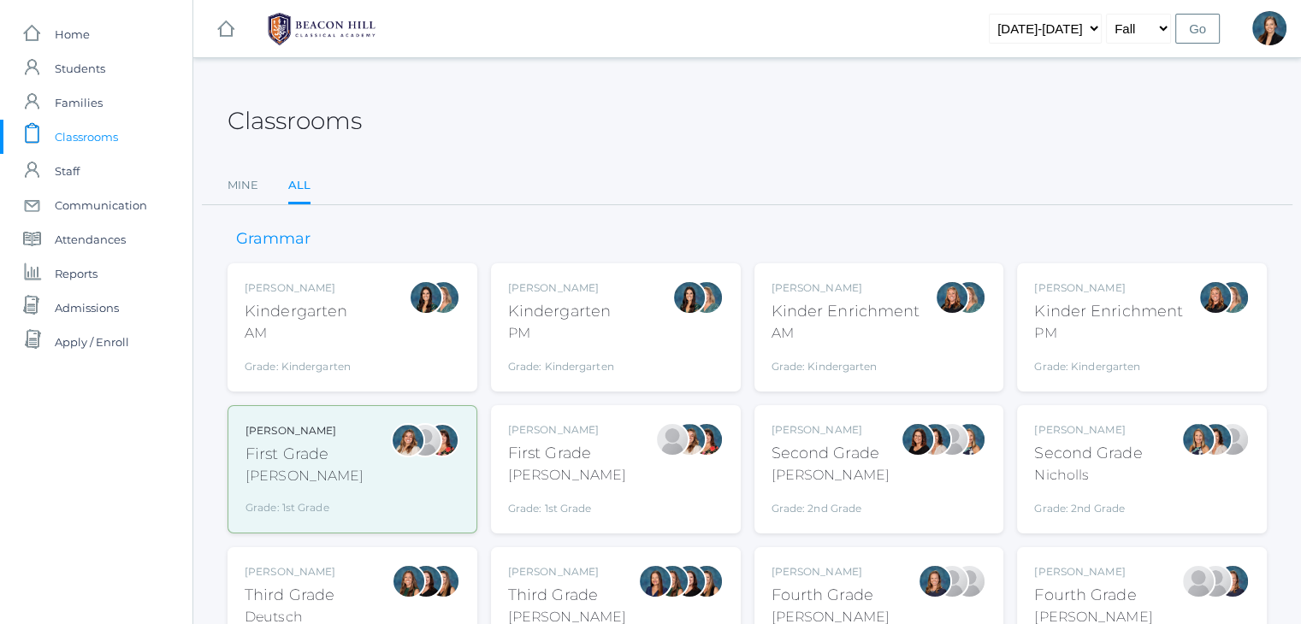
click at [1111, 589] on div "Fourth Grade" at bounding box center [1093, 595] width 118 height 23
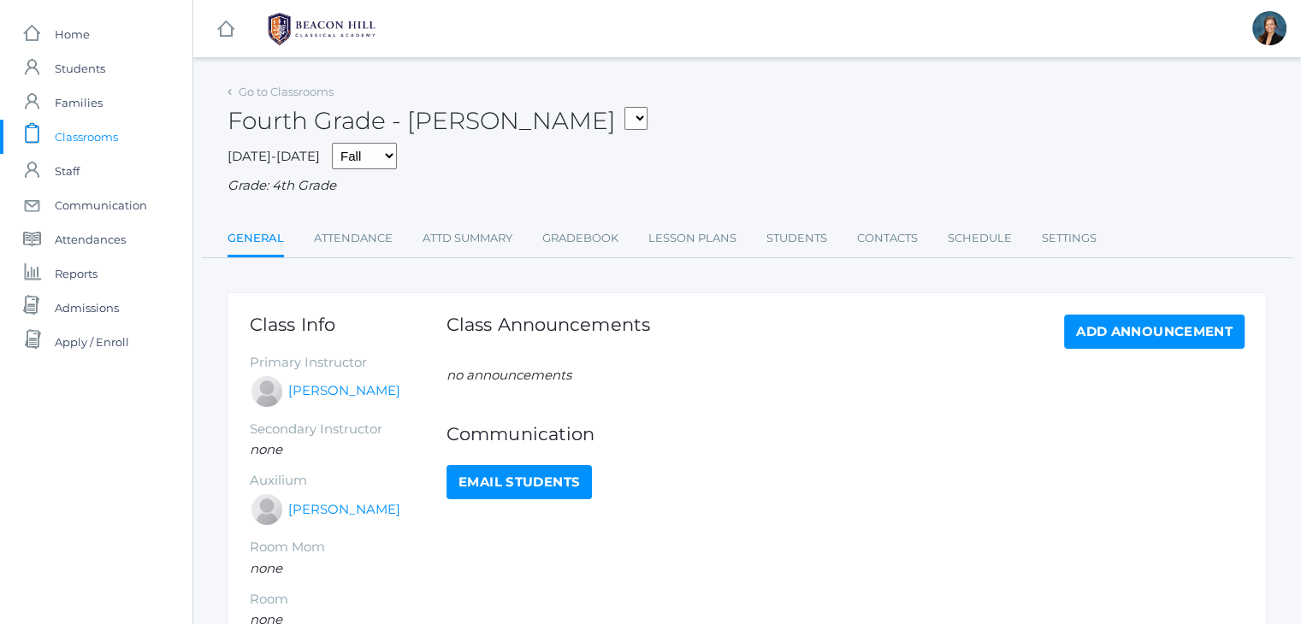
click at [309, 230] on ul "General Attendance Attd Summary Gradebook Lesson Plans Students Contacts Schedu…" at bounding box center [747, 240] width 1039 height 37
click at [329, 236] on link "Attendance" at bounding box center [353, 239] width 79 height 34
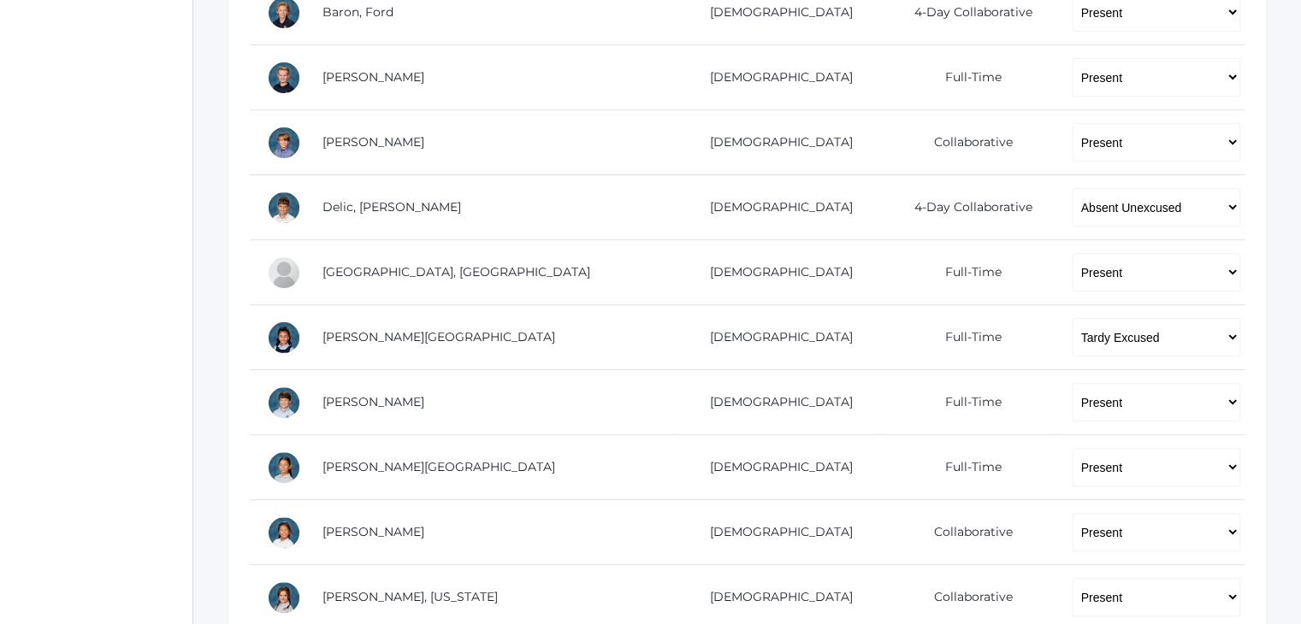
scroll to position [479, 0]
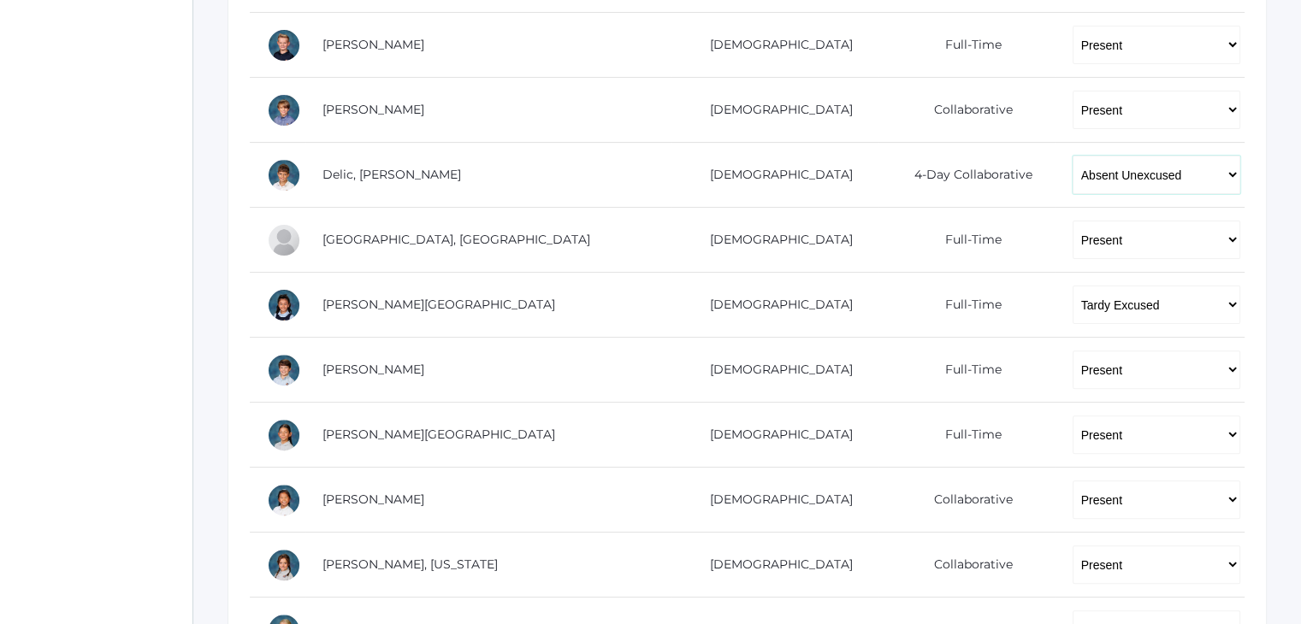
click at [1073, 178] on select "-- Present Present-At-Home Tardy Excused Tardy Unexcused Absent Excused Absent …" at bounding box center [1157, 175] width 168 height 38
select select "TU"
click at [1073, 156] on select "-- Present Present-At-Home Tardy Excused Tardy Unexcused Absent Excused Absent …" at bounding box center [1157, 175] width 168 height 38
click at [44, 299] on div "icons/ui/navigation/home Created with Sketch. Home icons/user/plain Created wit…" at bounding box center [96, 354] width 192 height 1666
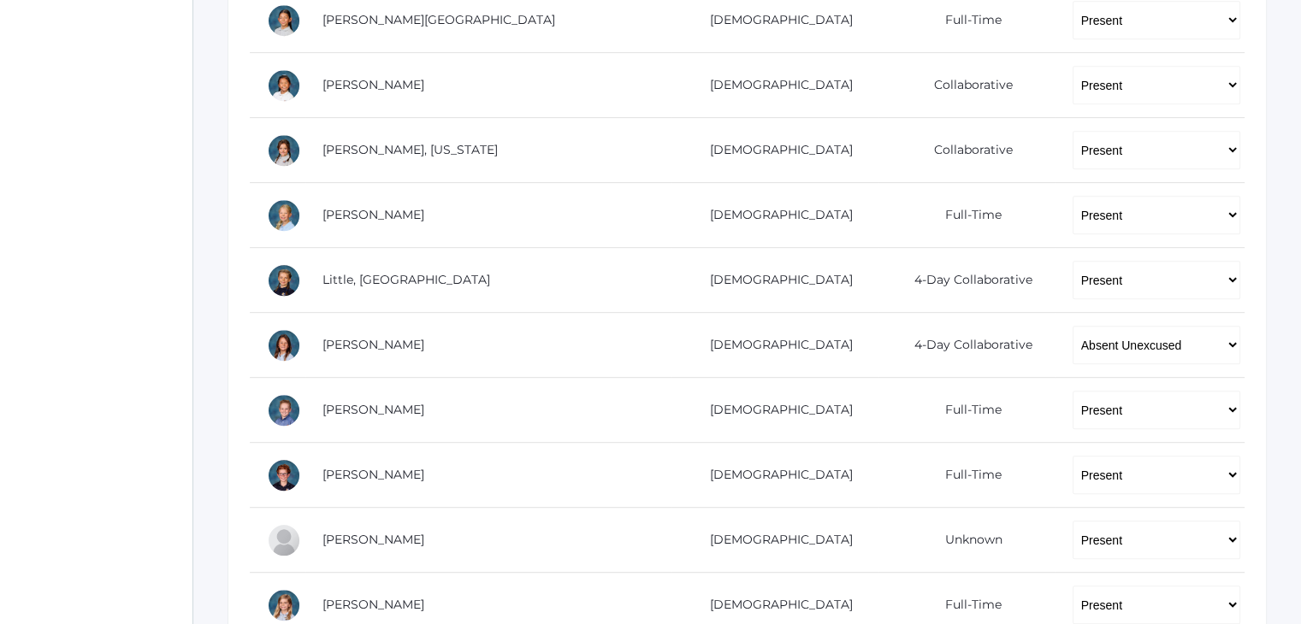
scroll to position [1038, 0]
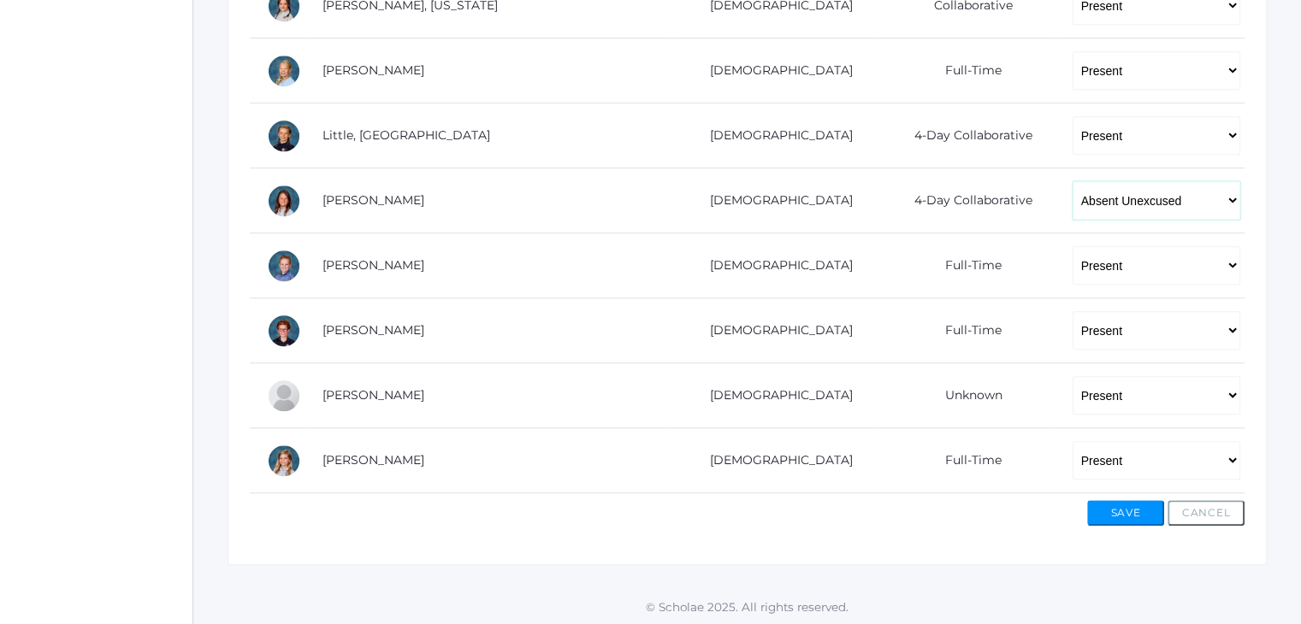
click at [1073, 199] on select "-- Present Present-At-Home Tardy Excused Tardy Unexcused Absent Excused Absent …" at bounding box center [1157, 200] width 168 height 38
select select "TU"
click at [1073, 181] on select "-- Present Present-At-Home Tardy Excused Tardy Unexcused Absent Excused Absent …" at bounding box center [1157, 200] width 168 height 38
click at [1131, 508] on button "Save" at bounding box center [1125, 513] width 77 height 26
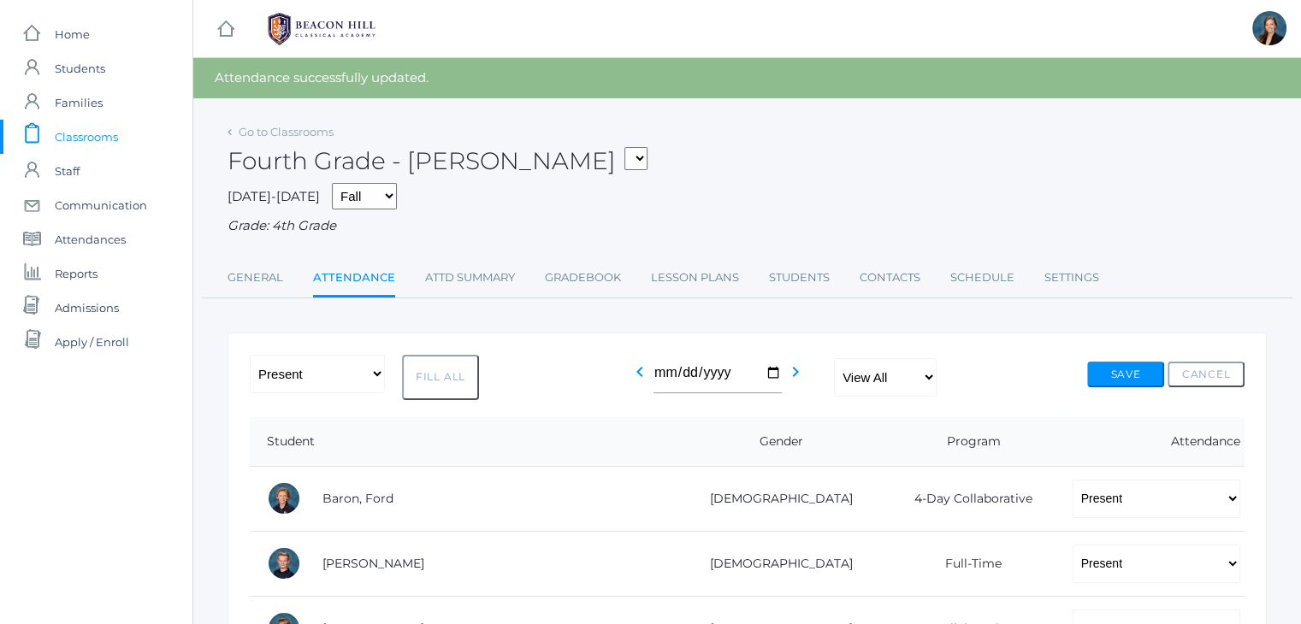
click at [102, 126] on span "Classrooms" at bounding box center [86, 137] width 63 height 34
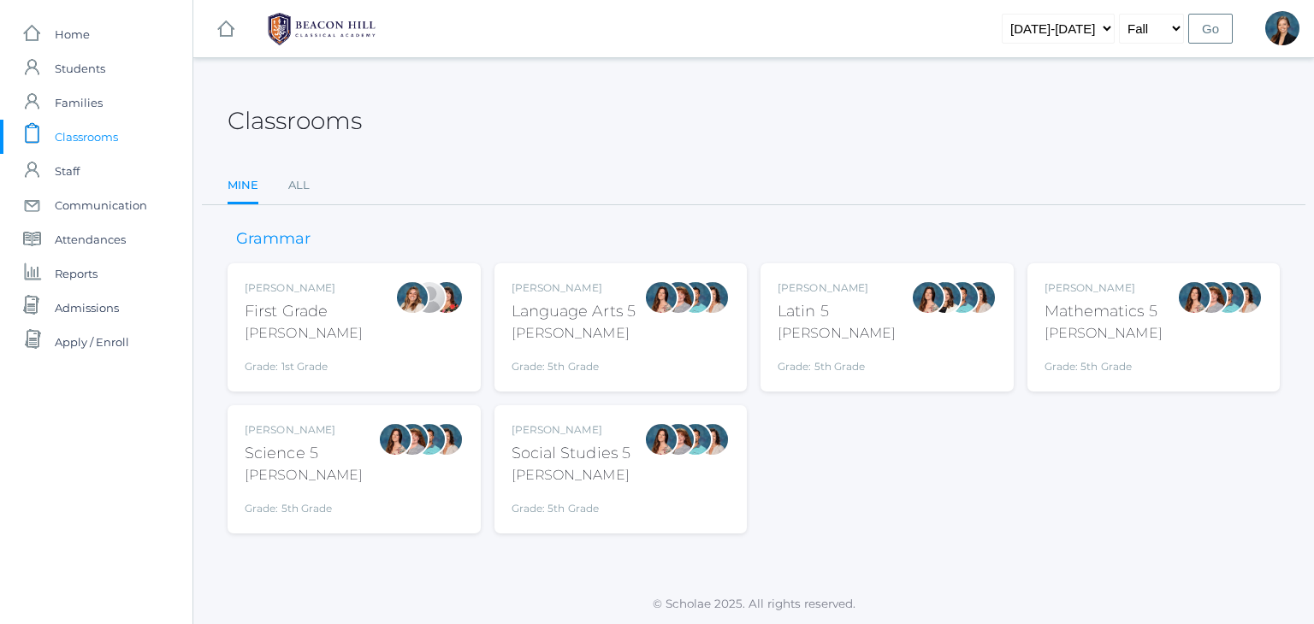
click at [565, 355] on div "Grade: 5th Grade" at bounding box center [574, 363] width 125 height 24
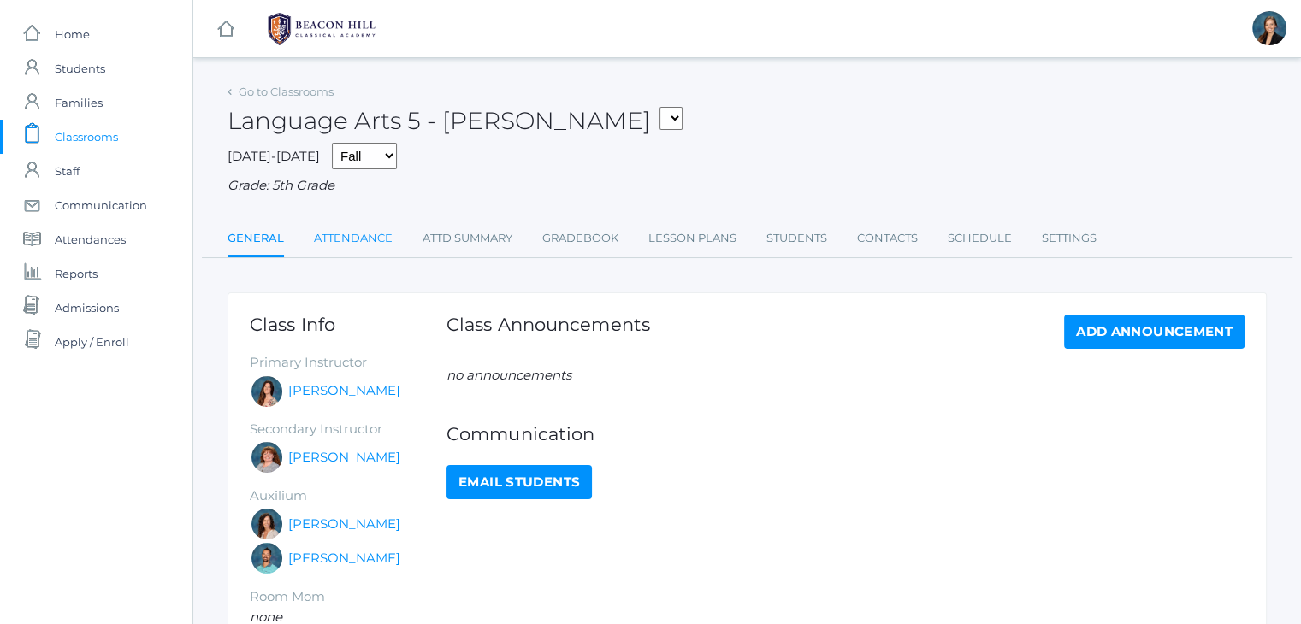
click at [334, 236] on link "Attendance" at bounding box center [353, 239] width 79 height 34
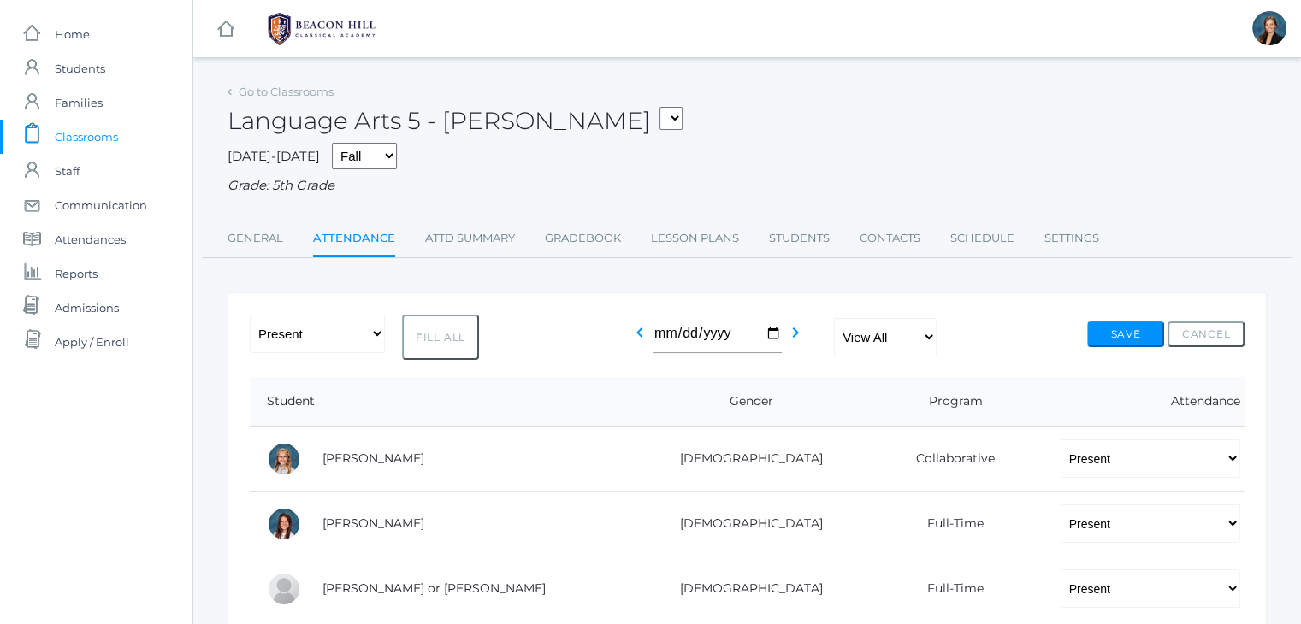
click at [79, 129] on span "Classrooms" at bounding box center [86, 137] width 63 height 34
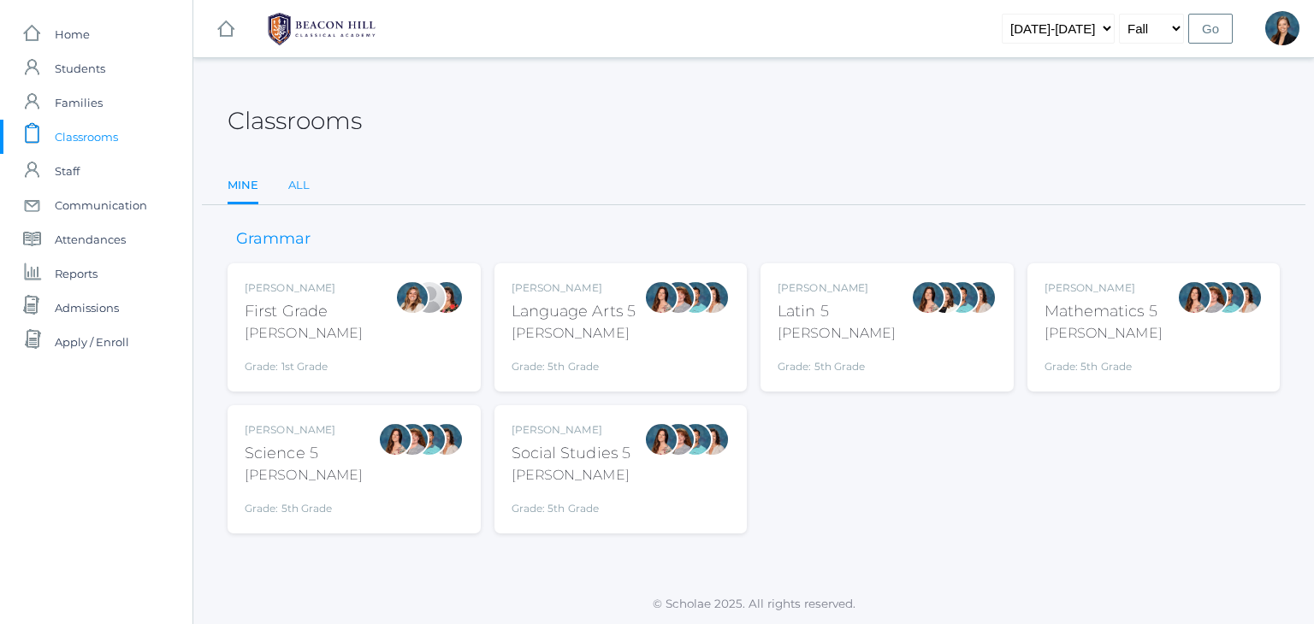
click at [305, 182] on link "All" at bounding box center [298, 186] width 21 height 34
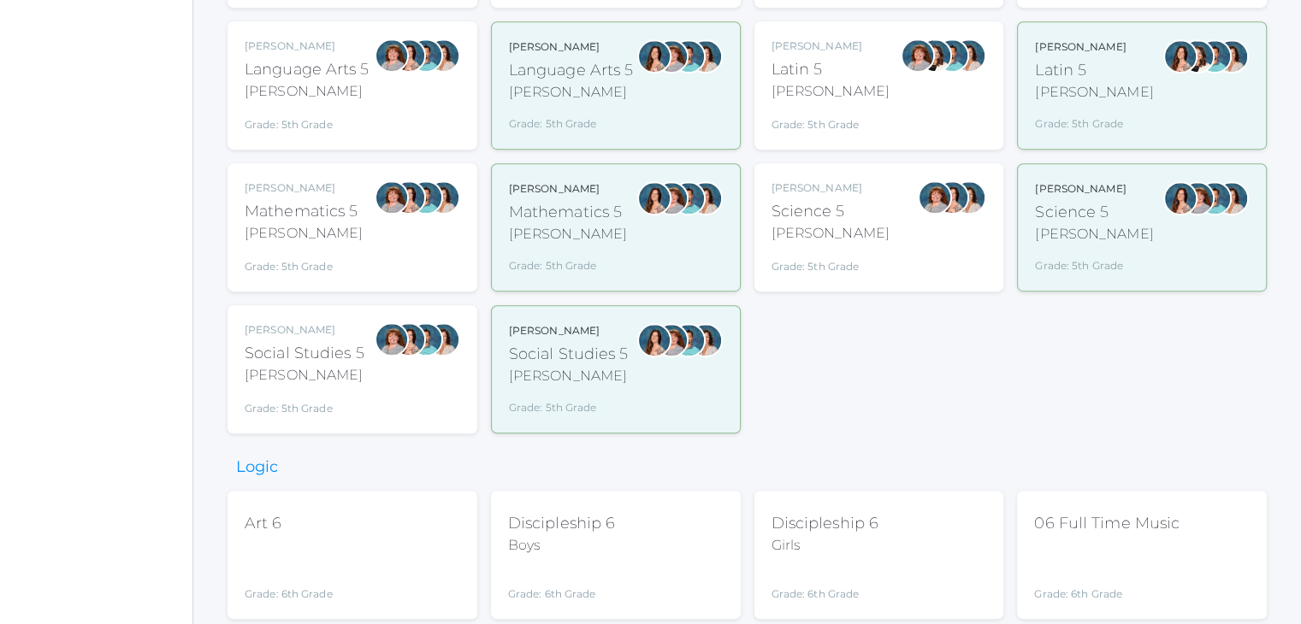
scroll to position [821, 0]
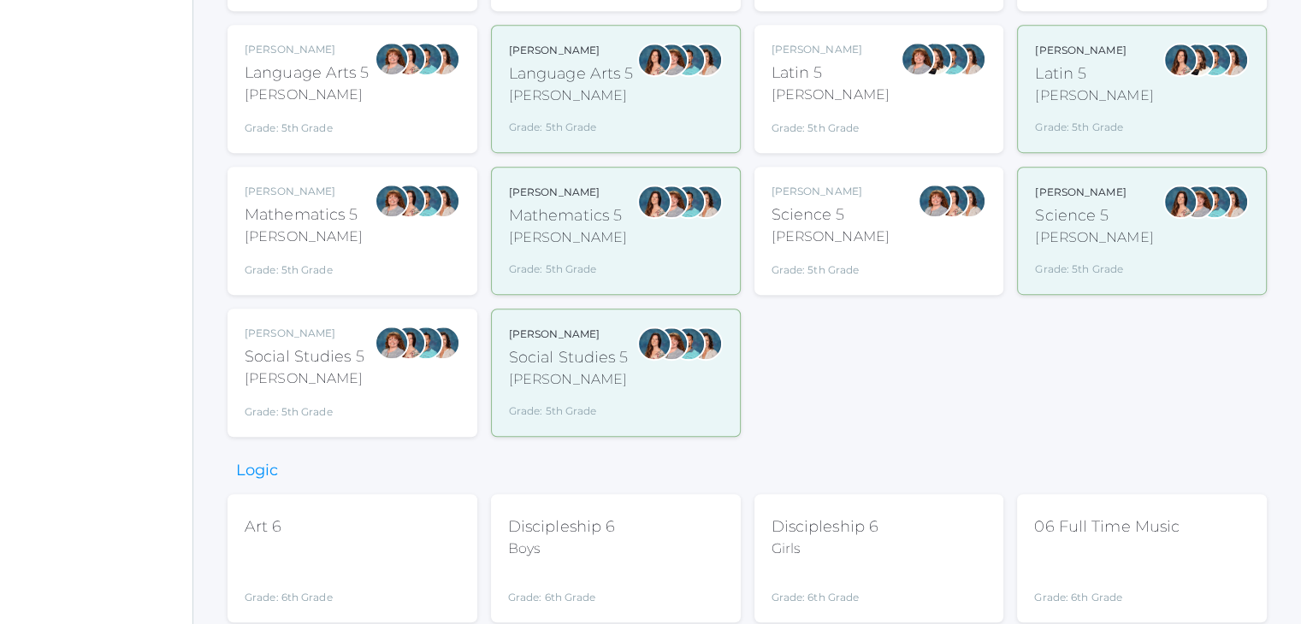
click at [337, 76] on div "Language Arts 5" at bounding box center [307, 73] width 125 height 23
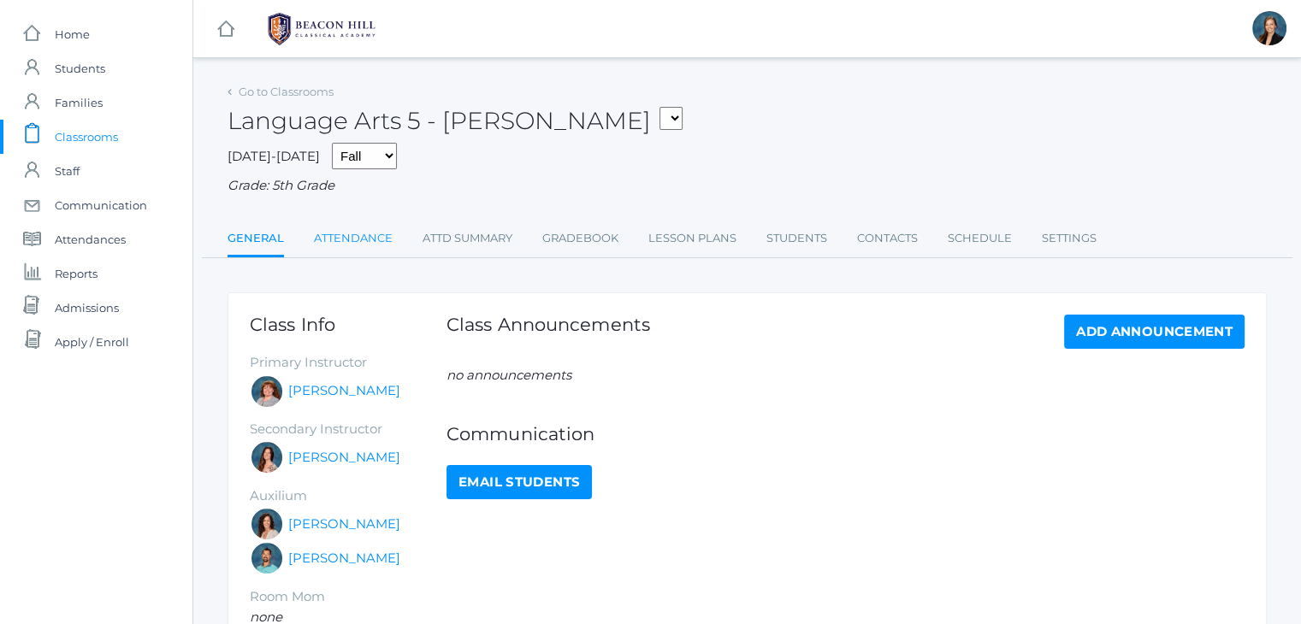
click at [341, 244] on link "Attendance" at bounding box center [353, 239] width 79 height 34
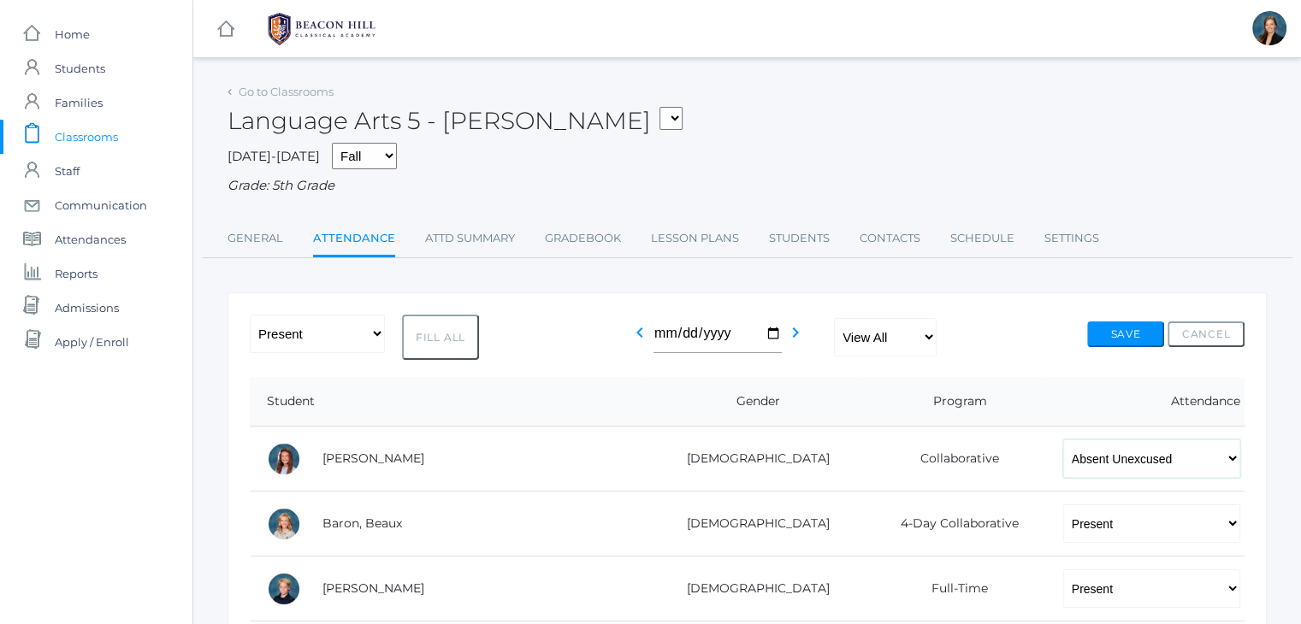
click at [1131, 450] on select "-- Present Present-At-Home Tardy Excused Tardy Unexcused Absent Excused Absent …" at bounding box center [1151, 459] width 177 height 38
select select "TU"
click at [1063, 440] on select "-- Present Present-At-Home Tardy Excused Tardy Unexcused Absent Excused Absent …" at bounding box center [1151, 459] width 177 height 38
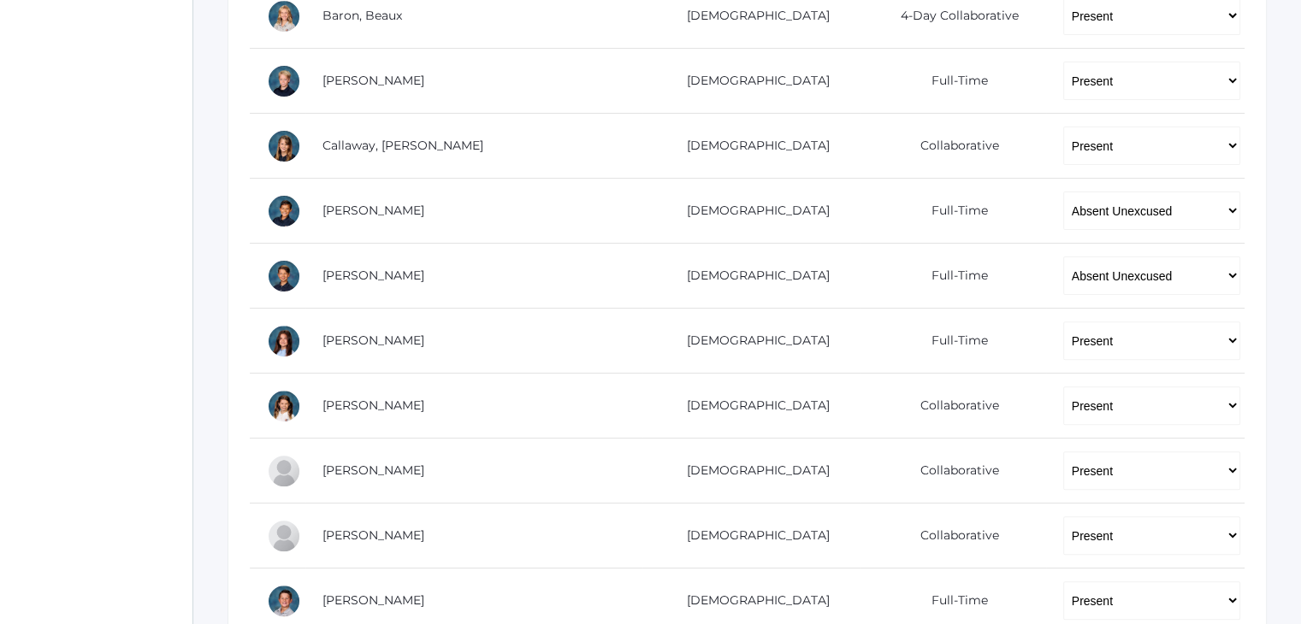
scroll to position [510, 0]
click at [1063, 221] on select "-- Present Present-At-Home Tardy Excused Tardy Unexcused Absent Excused Absent …" at bounding box center [1151, 209] width 177 height 38
select select "TU"
click at [1063, 190] on select "-- Present Present-At-Home Tardy Excused Tardy Unexcused Absent Excused Absent …" at bounding box center [1151, 209] width 177 height 38
click at [1063, 274] on select "-- Present Present-At-Home Tardy Excused Tardy Unexcused Absent Excused Absent …" at bounding box center [1151, 274] width 177 height 38
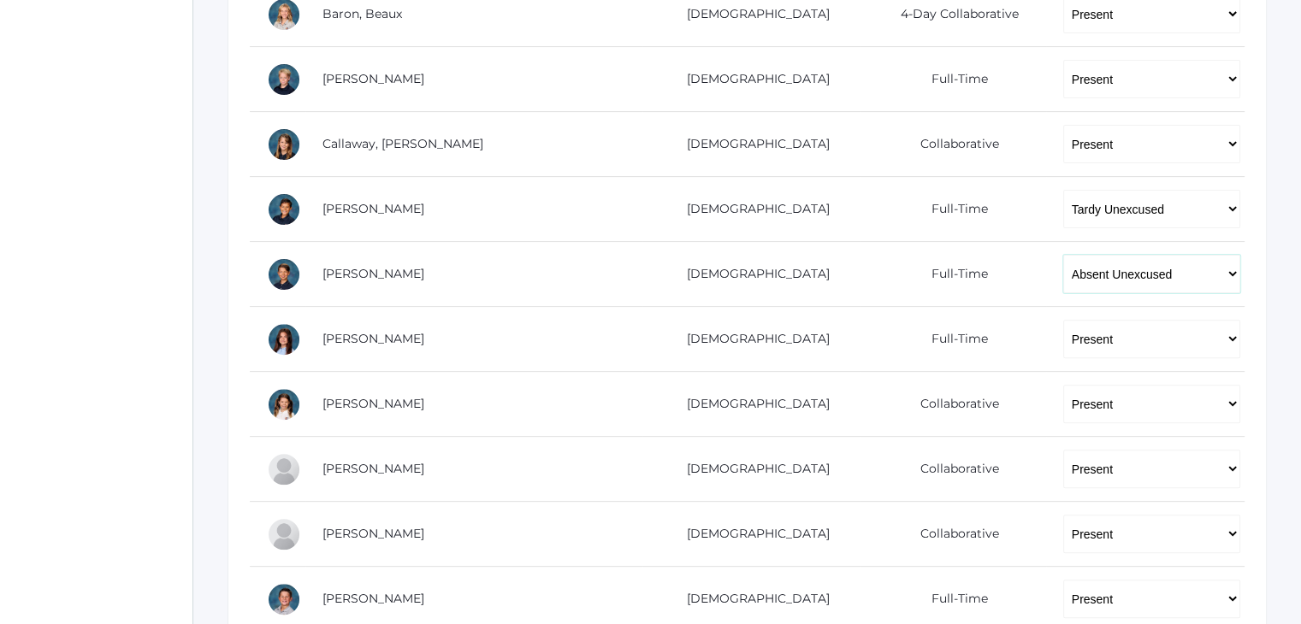
select select "TU"
click at [1063, 255] on select "-- Present Present-At-Home Tardy Excused Tardy Unexcused Absent Excused Absent …" at bounding box center [1151, 274] width 177 height 38
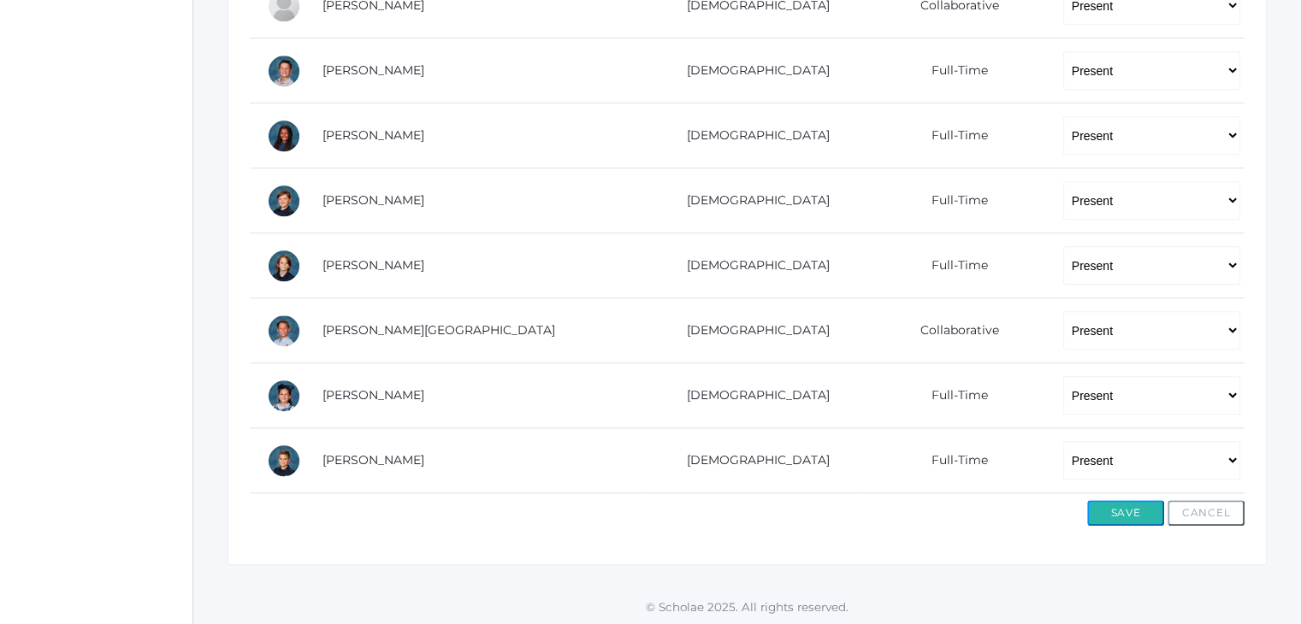
click at [1109, 518] on button "Save" at bounding box center [1125, 513] width 77 height 26
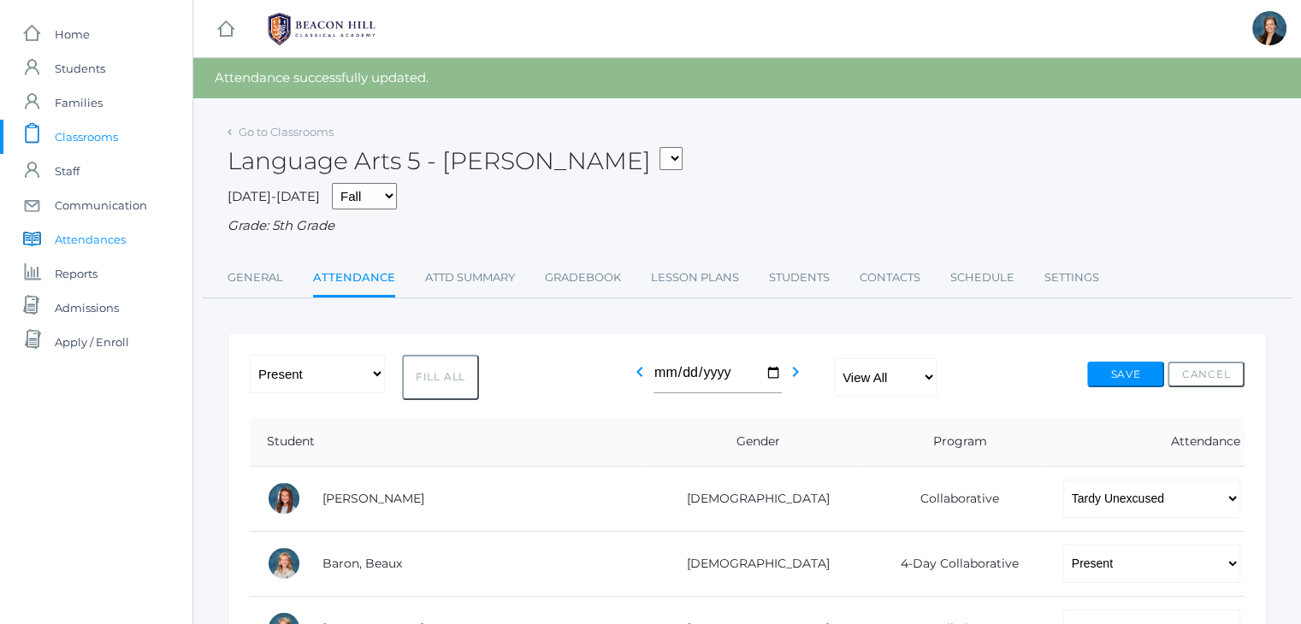
click at [81, 235] on span "Attendances" at bounding box center [90, 239] width 71 height 34
